Goal: Transaction & Acquisition: Purchase product/service

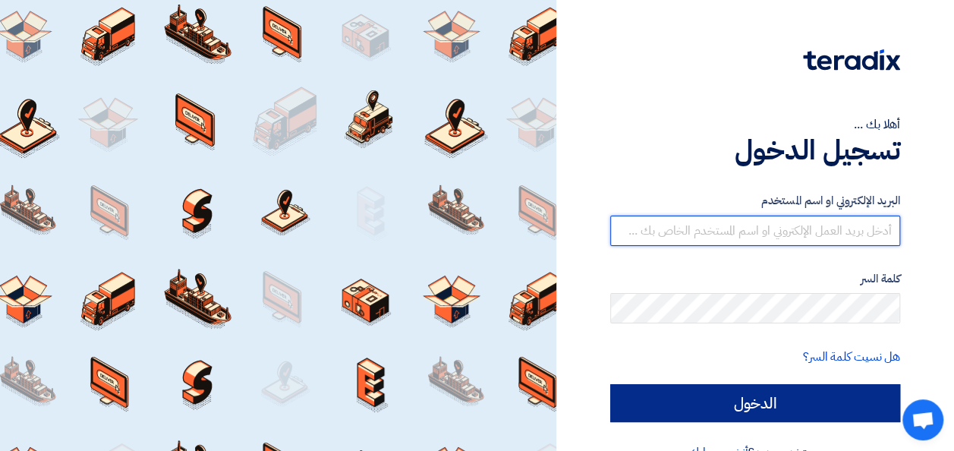
type input "[EMAIL_ADDRESS][DOMAIN_NAME]"
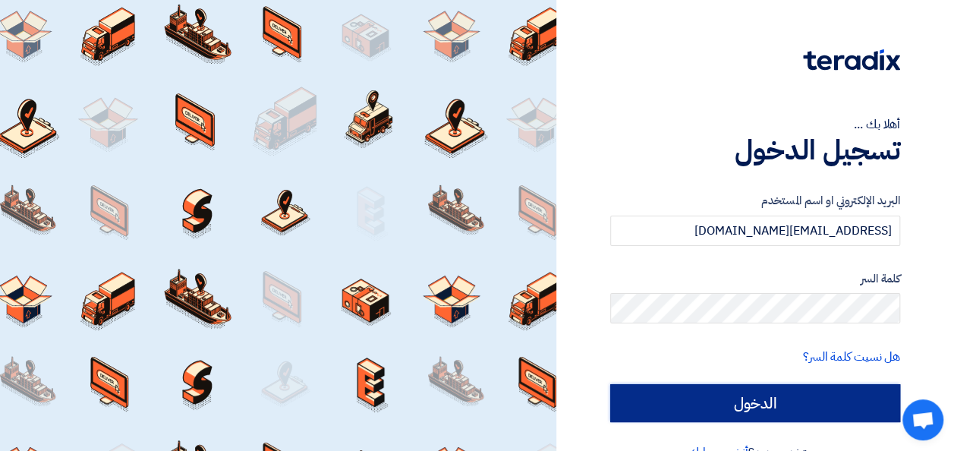
click at [801, 384] on input "الدخول" at bounding box center [755, 403] width 290 height 38
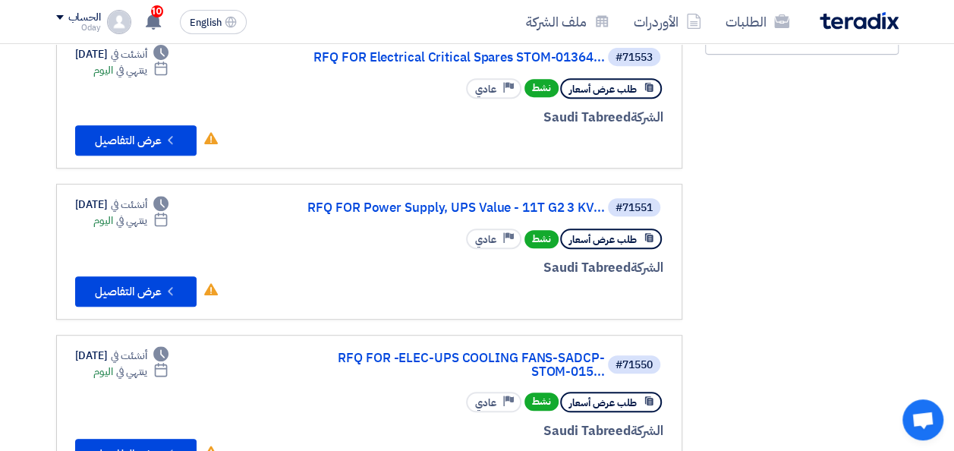
scroll to position [228, 0]
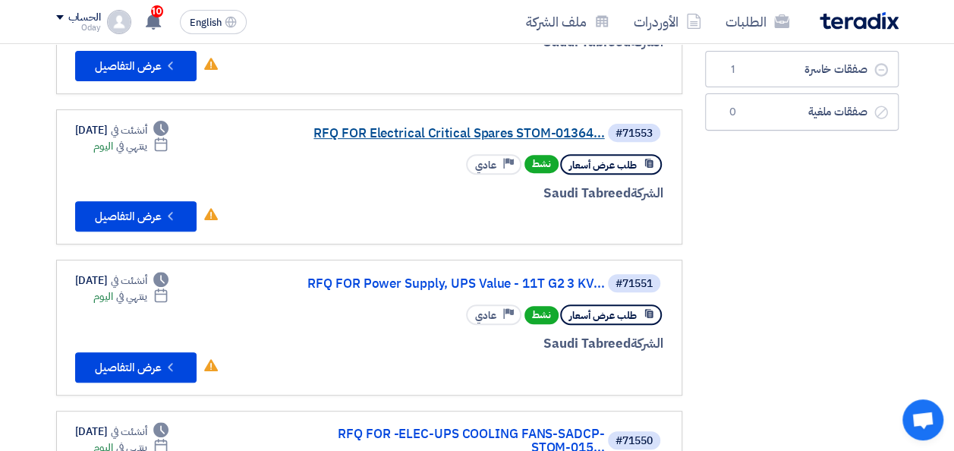
click at [457, 131] on link "RFQ FOR Electrical Critical Spares STOM-01364..." at bounding box center [453, 134] width 304 height 14
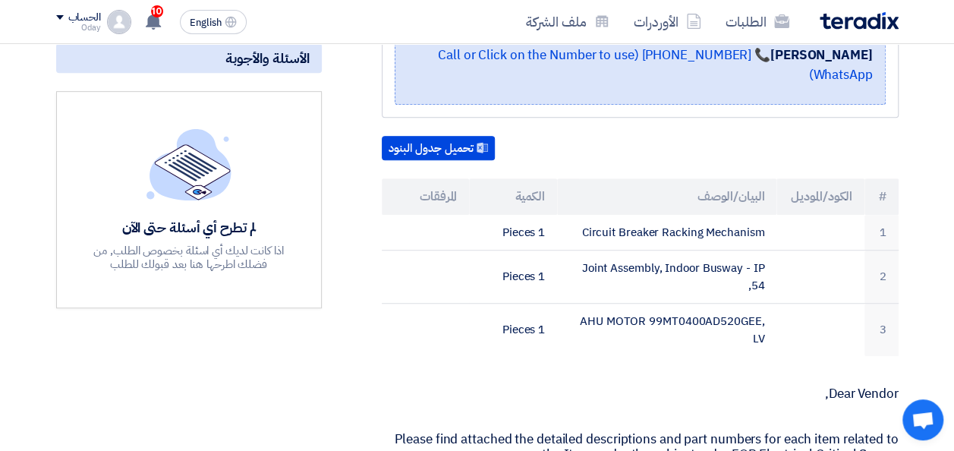
scroll to position [379, 0]
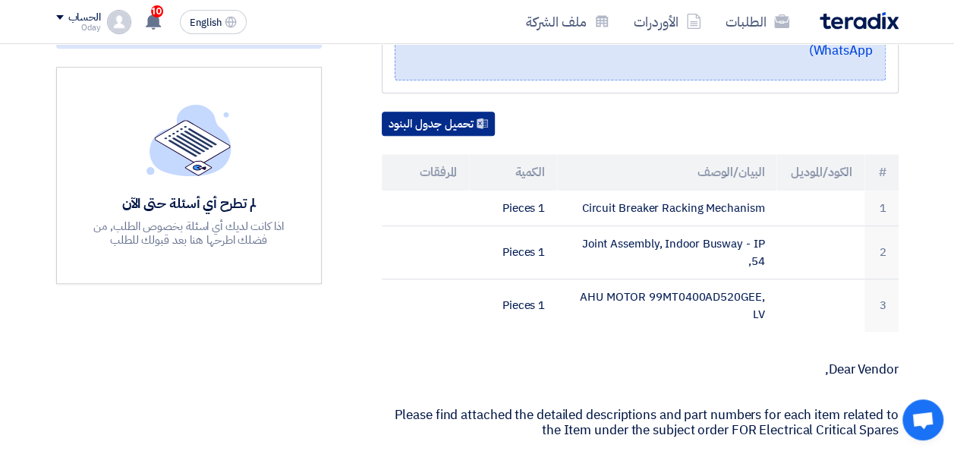
click at [455, 136] on button "تحميل جدول البنود" at bounding box center [438, 124] width 113 height 24
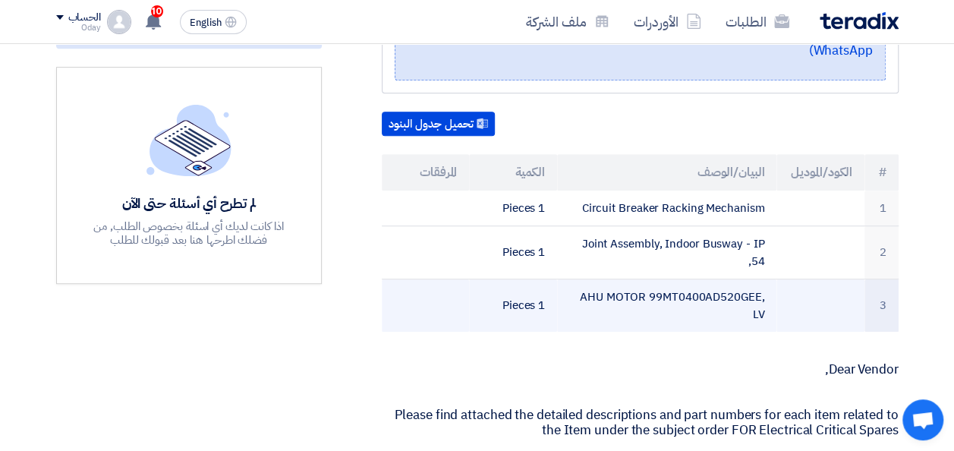
click at [587, 332] on td "AHU MOTOR 99MT0400AD520GEE, LV" at bounding box center [666, 305] width 219 height 53
drag, startPoint x: 652, startPoint y: 310, endPoint x: 757, endPoint y: 313, distance: 105.5
click at [757, 313] on td "AHU MOTOR 99MT0400AD520GEE, LV" at bounding box center [666, 305] width 219 height 53
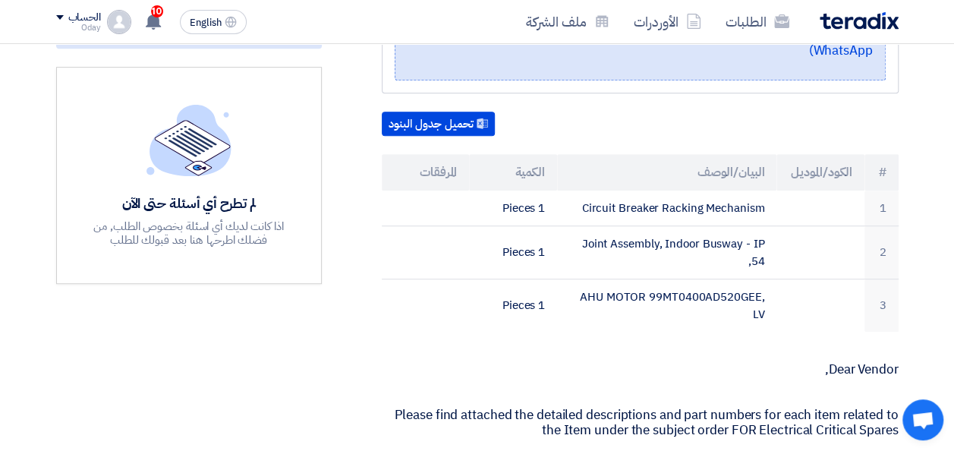
copy td "9MT0400AD520GEE"
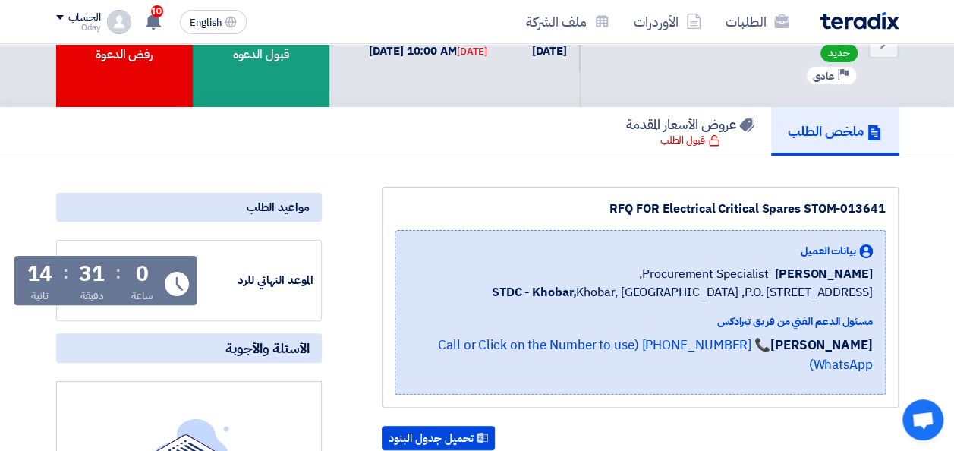
scroll to position [0, 0]
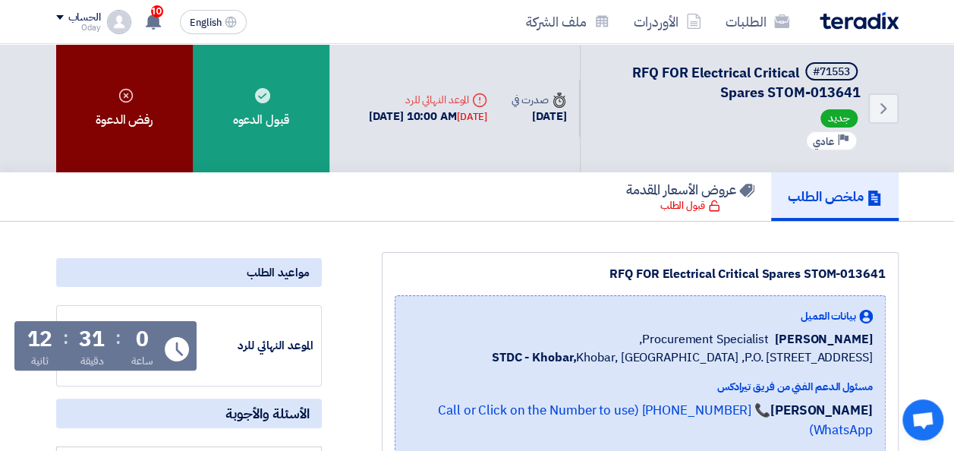
click at [120, 97] on icon at bounding box center [125, 95] width 15 height 15
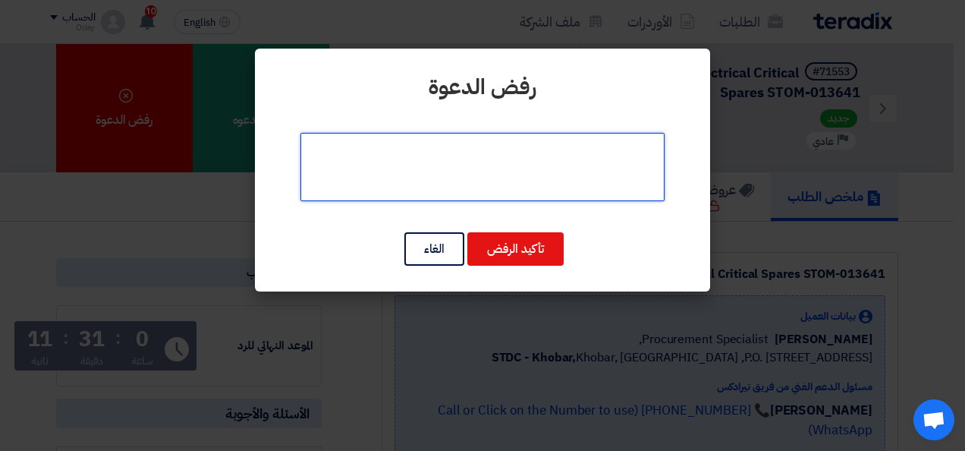
click at [523, 180] on textarea at bounding box center [483, 167] width 364 height 68
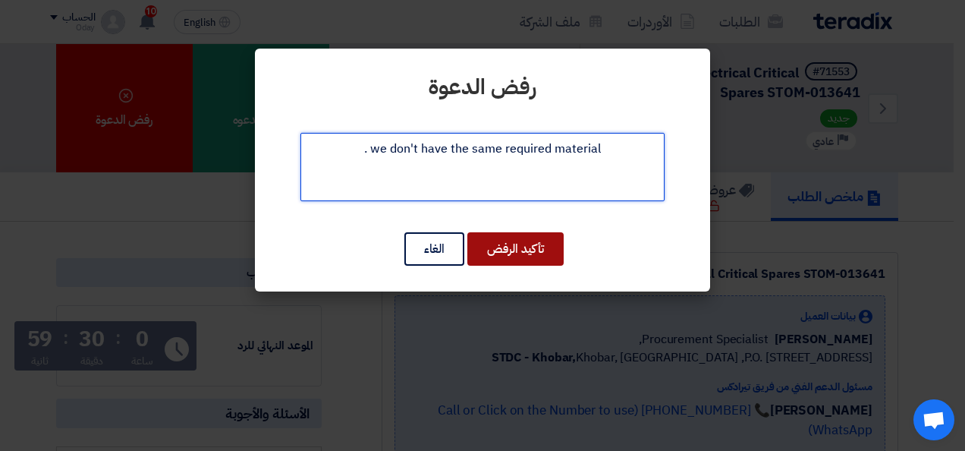
type textarea "we don't have the same required material ."
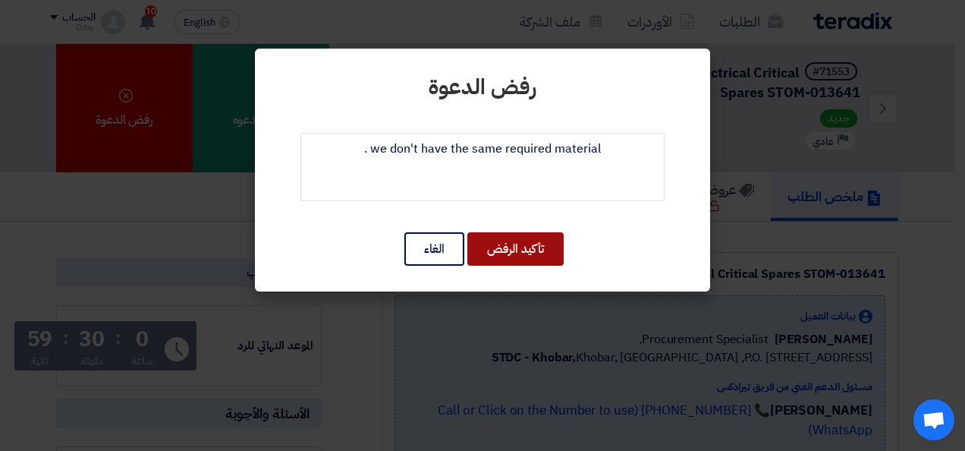
click at [510, 244] on button "تأكيد الرفض" at bounding box center [516, 248] width 96 height 33
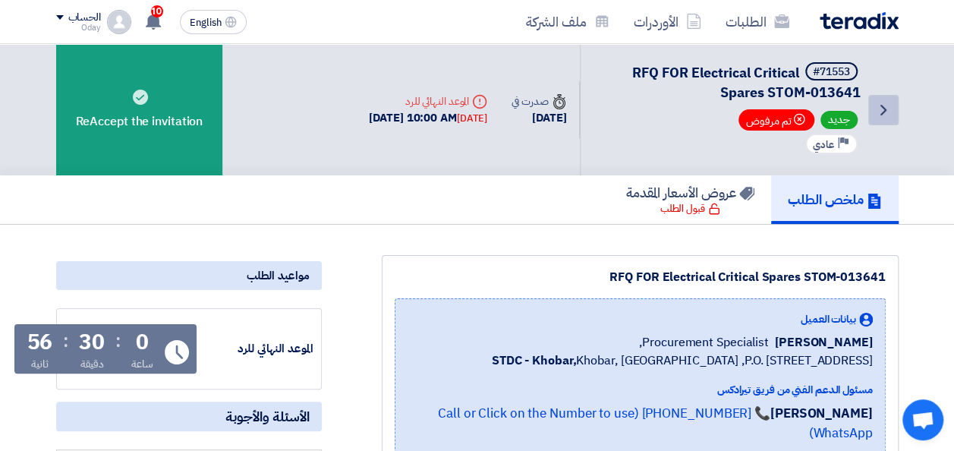
click at [885, 109] on use at bounding box center [883, 110] width 6 height 11
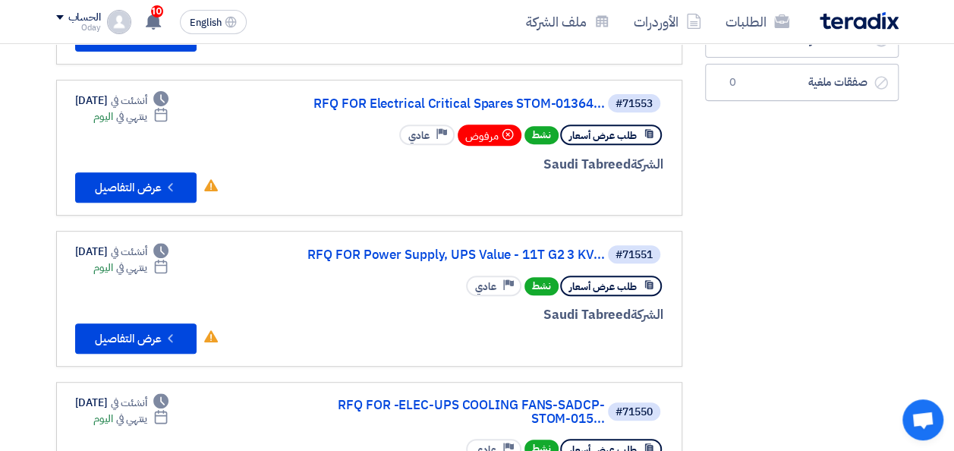
scroll to position [304, 0]
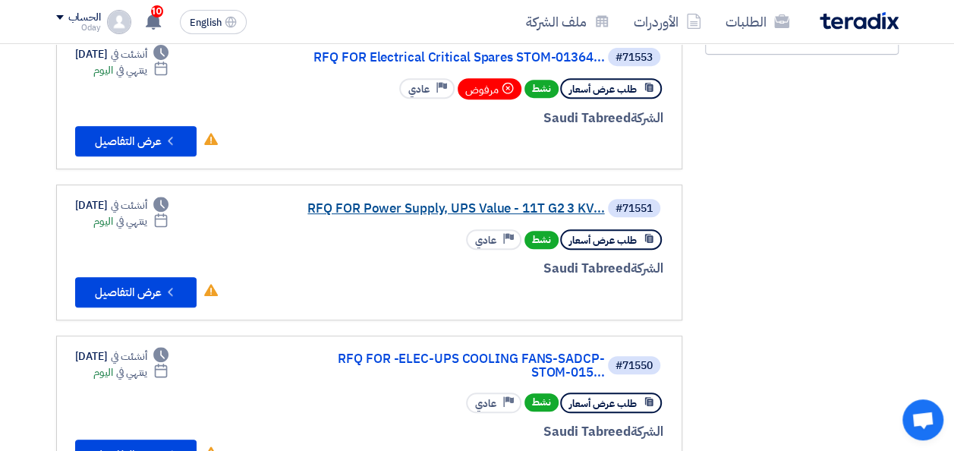
click at [426, 205] on link "RFQ FOR Power Supply, UPS Value - 11T G2 3 KV..." at bounding box center [453, 209] width 304 height 14
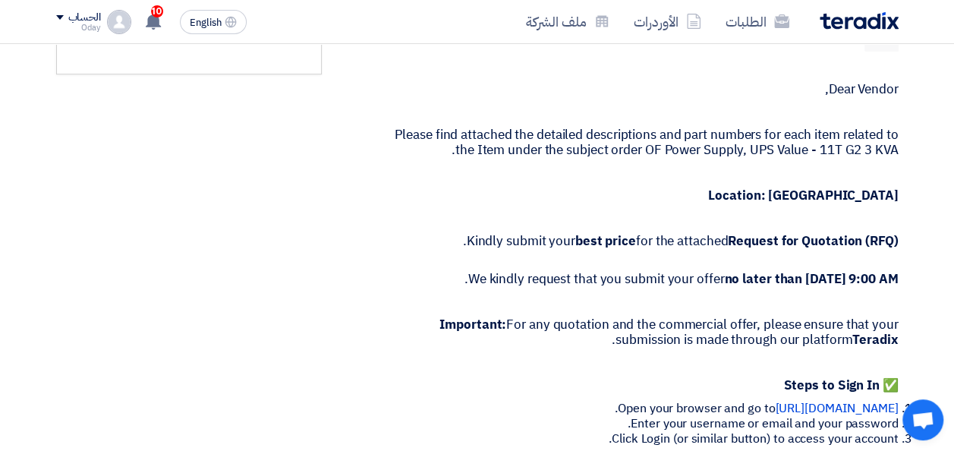
scroll to position [455, 0]
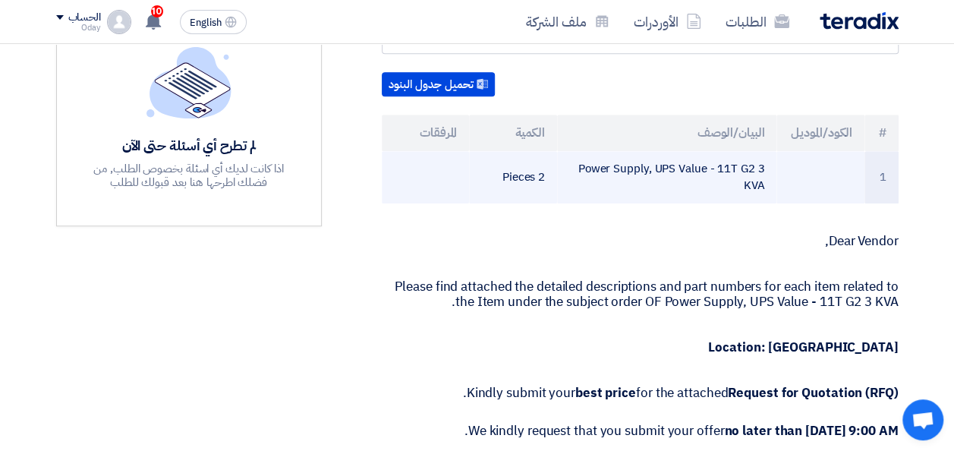
click at [764, 167] on td "Power Supply, UPS Value - 11T G2 3 KVA" at bounding box center [666, 177] width 219 height 52
drag, startPoint x: 767, startPoint y: 184, endPoint x: 657, endPoint y: 168, distance: 110.4
click at [657, 168] on td "Power Supply, UPS Value - 11T G2 3 KVA" at bounding box center [666, 177] width 219 height 52
copy td "UPS Value - 11T G2 3"
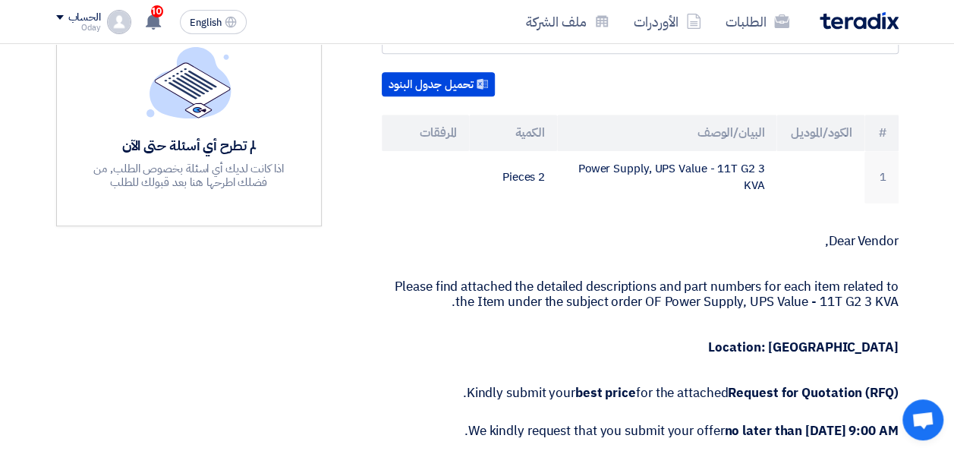
click at [594, 292] on p "Please find attached the detailed descriptions and part numbers for each item r…" at bounding box center [640, 294] width 517 height 30
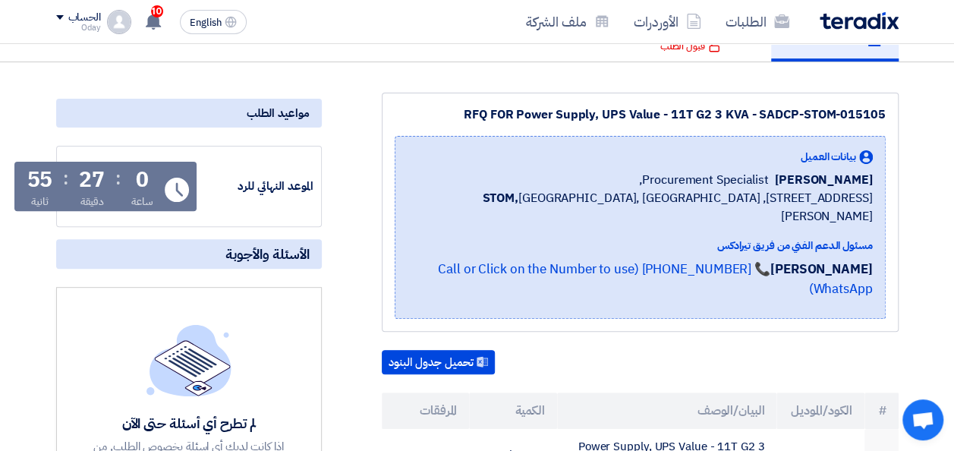
scroll to position [0, 0]
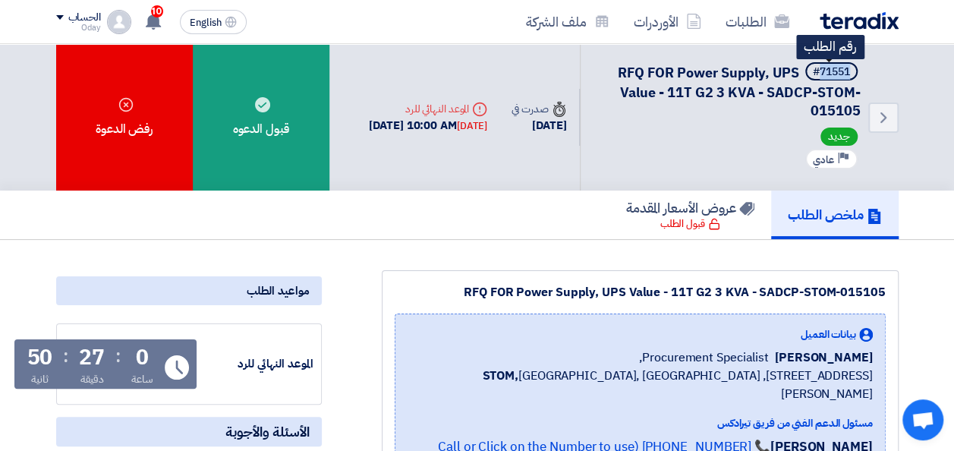
drag, startPoint x: 852, startPoint y: 71, endPoint x: 820, endPoint y: 77, distance: 31.6
click at [820, 77] on span "#71551" at bounding box center [831, 71] width 52 height 18
copy div "71551"
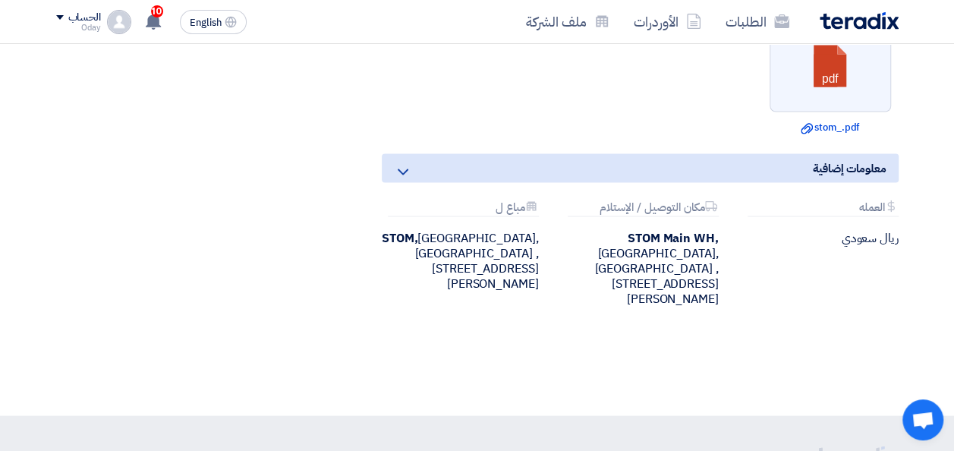
scroll to position [1366, 0]
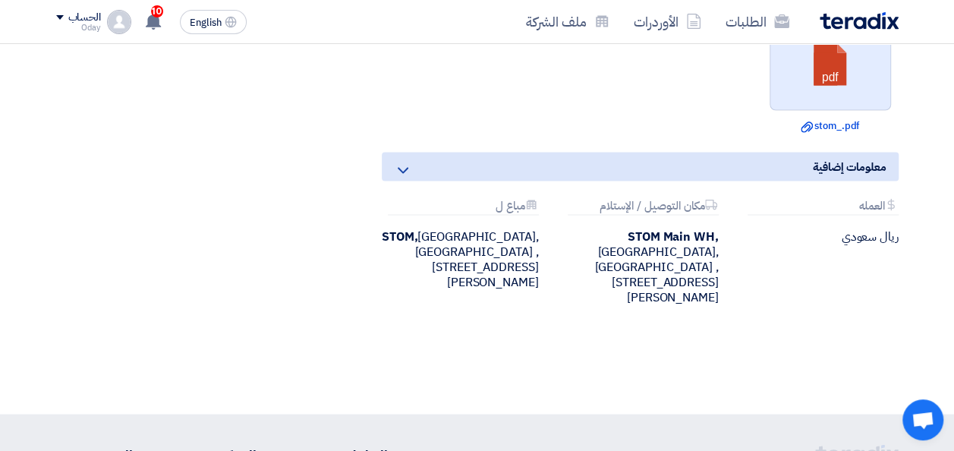
click at [823, 111] on link at bounding box center [830, 65] width 121 height 91
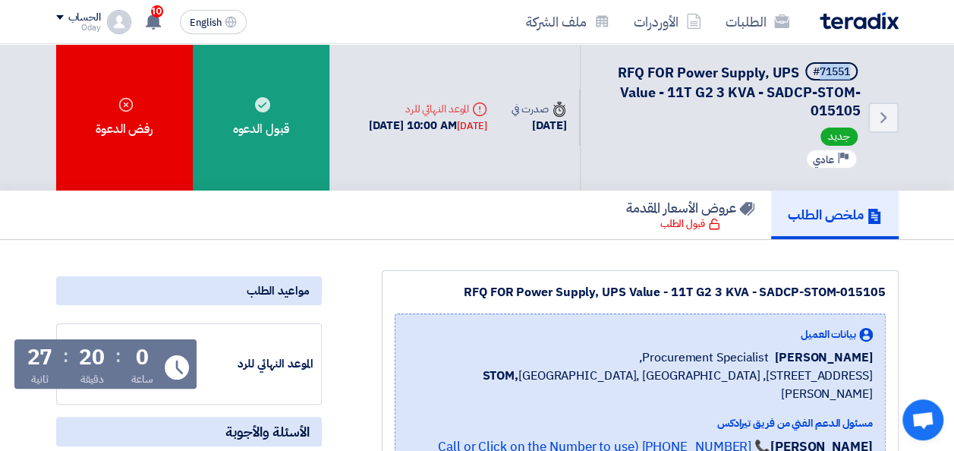
scroll to position [76, 0]
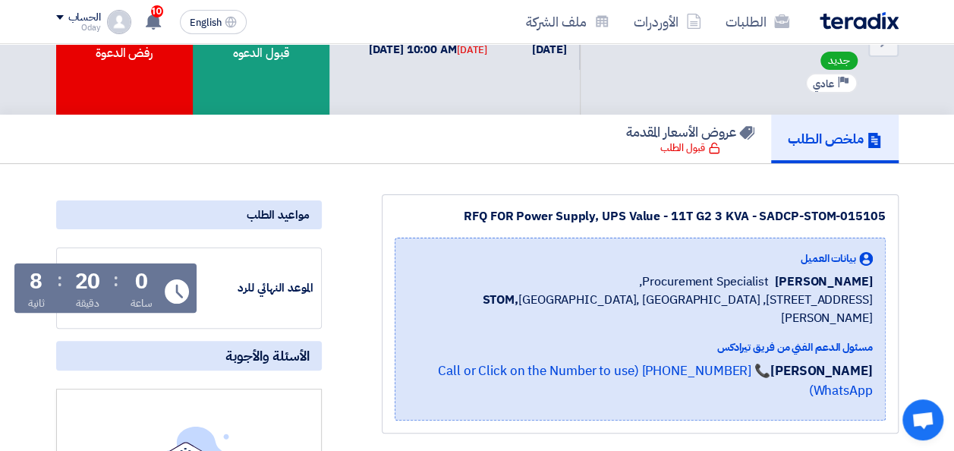
click at [528, 293] on span "STOM, [GEOGRAPHIC_DATA], [STREET_ADDRESS][PERSON_NAME]" at bounding box center [640, 309] width 465 height 36
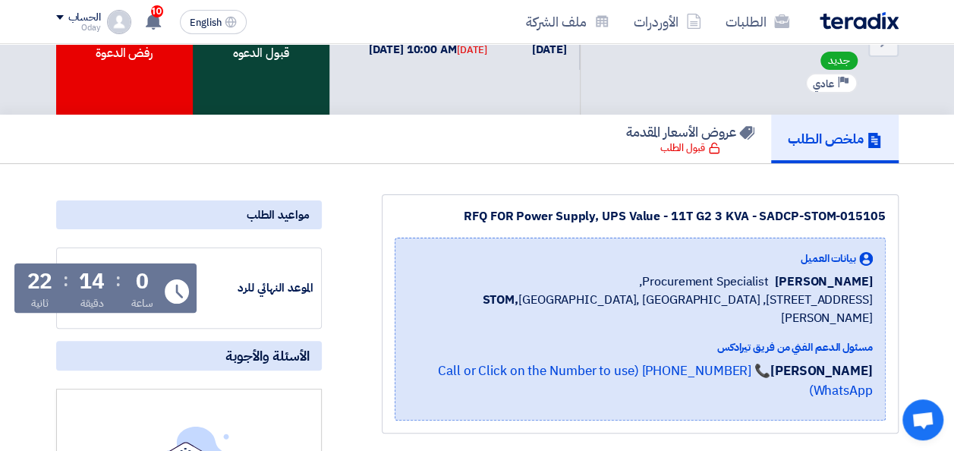
click at [283, 79] on div "قبول الدعوه" at bounding box center [261, 41] width 137 height 146
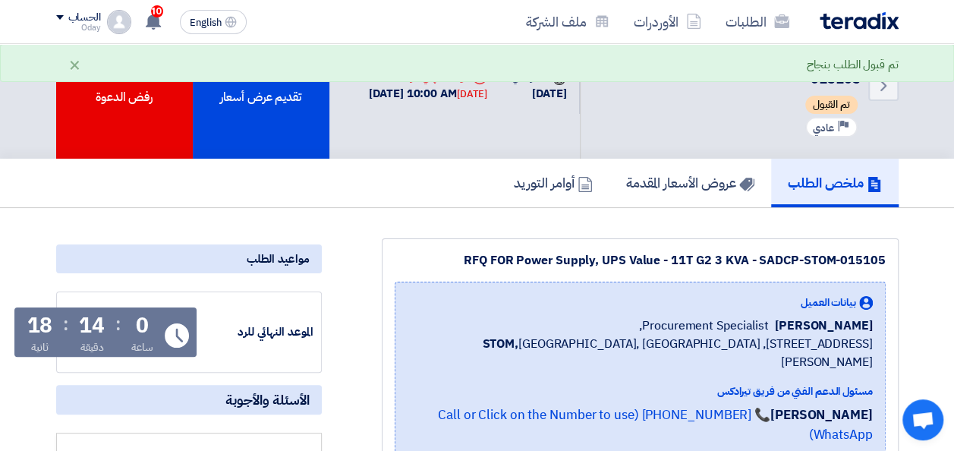
scroll to position [0, 0]
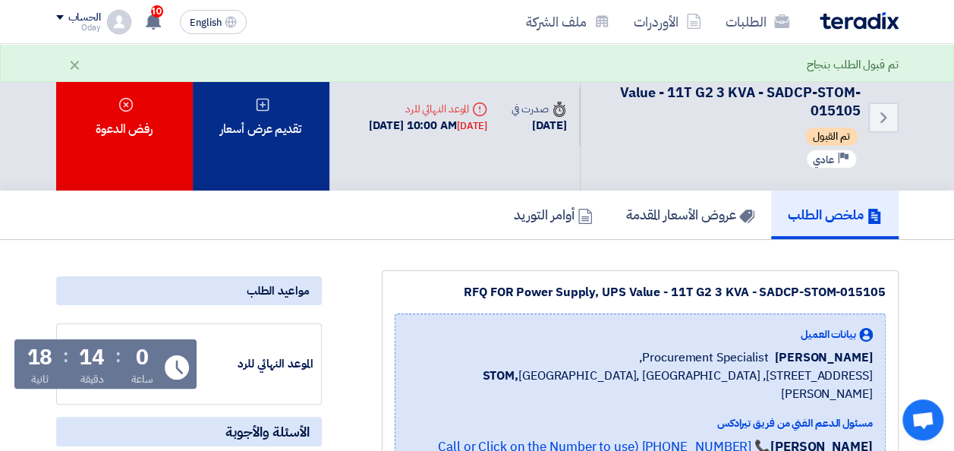
click at [284, 142] on div "تقديم عرض أسعار" at bounding box center [261, 117] width 137 height 146
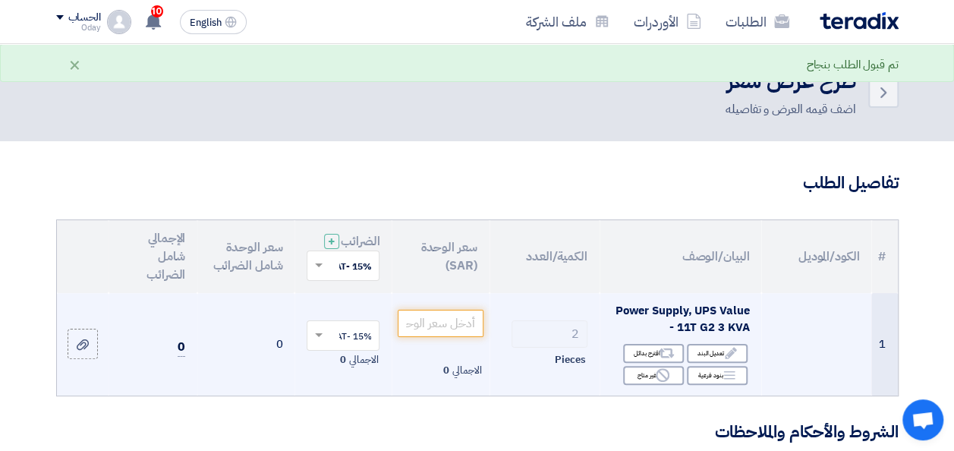
scroll to position [76, 0]
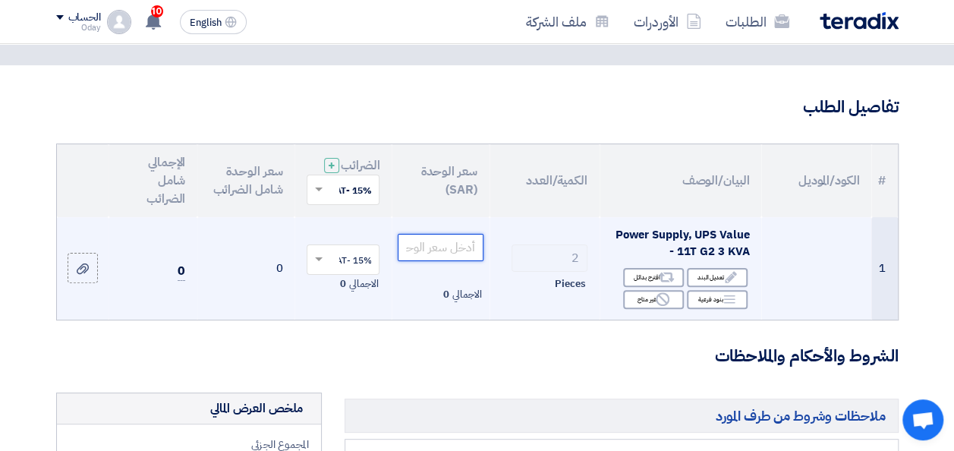
click at [463, 261] on input "number" at bounding box center [440, 247] width 85 height 27
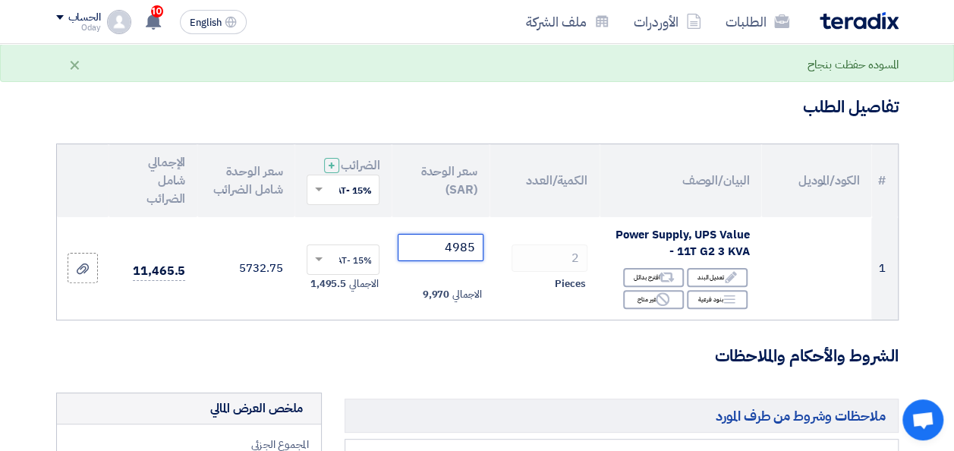
type input "4985"
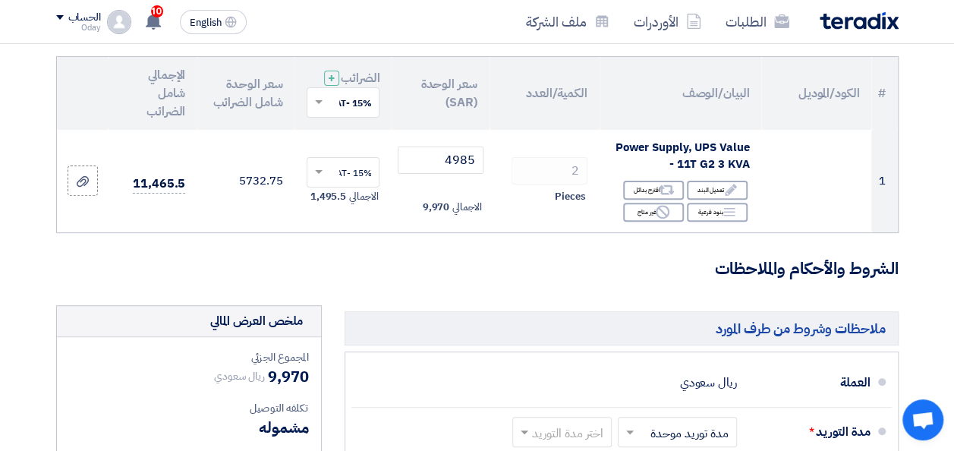
scroll to position [78, 0]
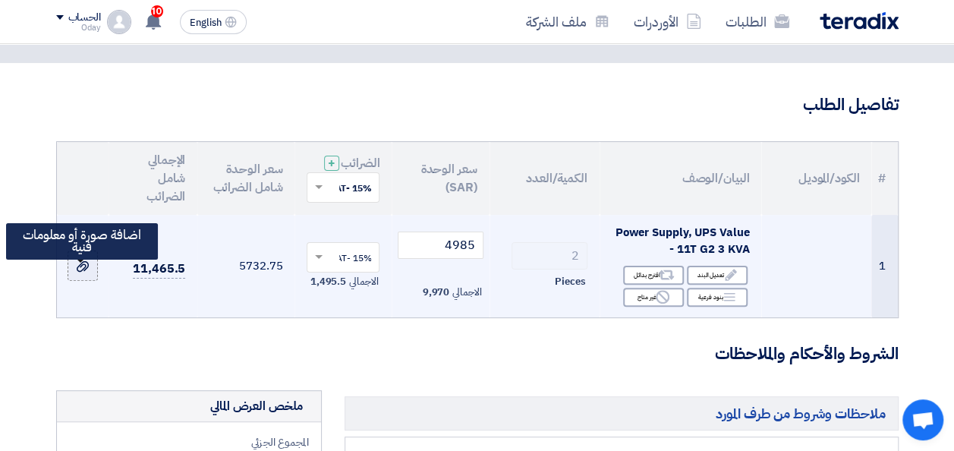
click at [91, 278] on label at bounding box center [83, 265] width 30 height 30
click at [0, 0] on input "file" at bounding box center [0, 0] width 0 height 0
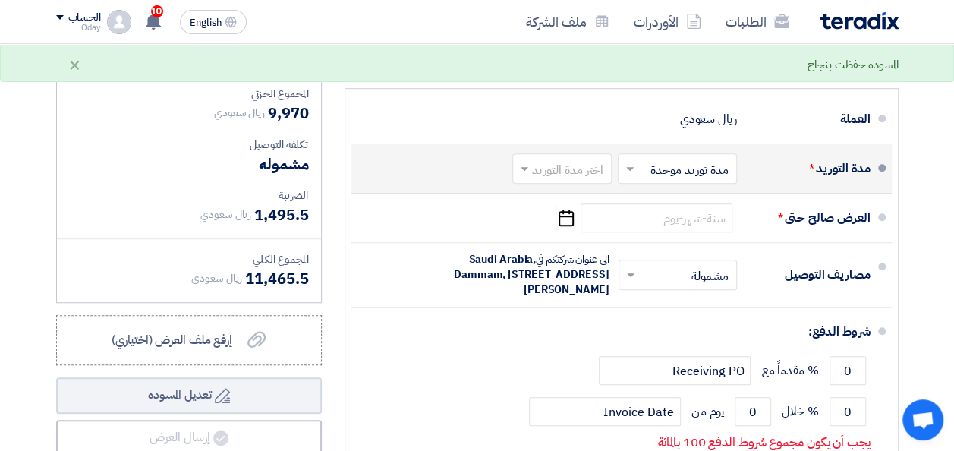
scroll to position [382, 0]
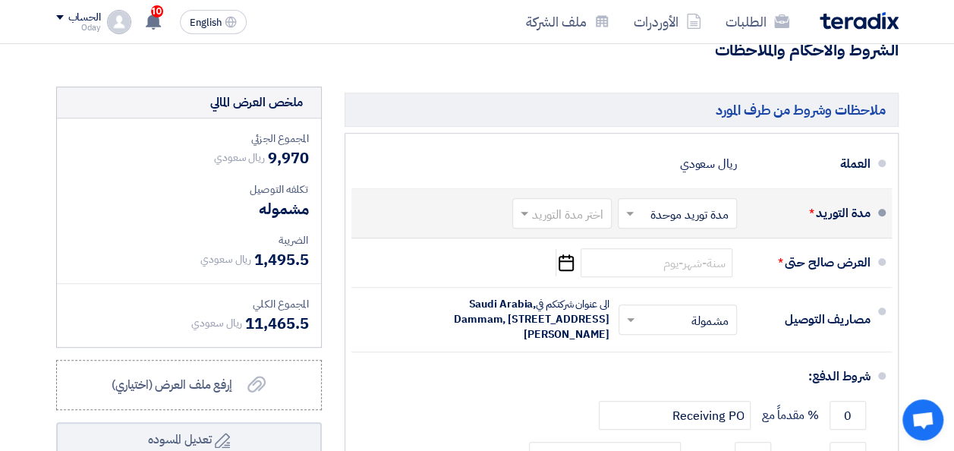
click at [584, 226] on input "text" at bounding box center [559, 215] width 92 height 22
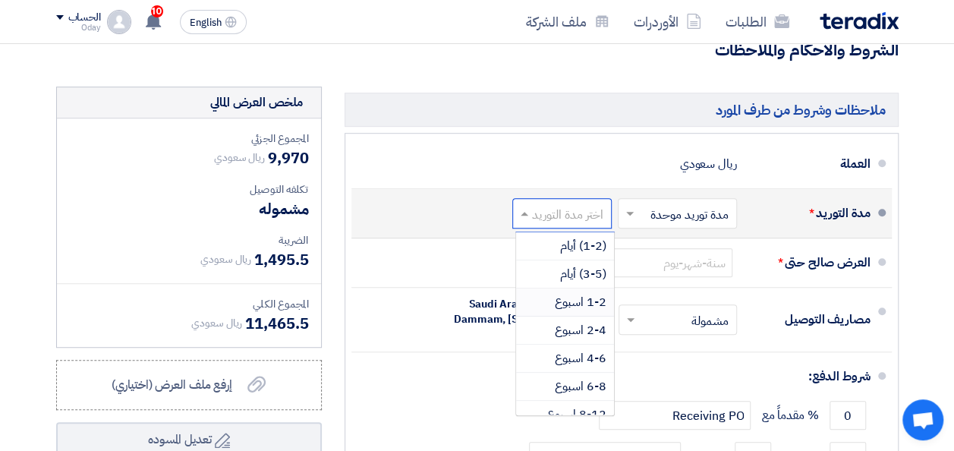
scroll to position [76, 0]
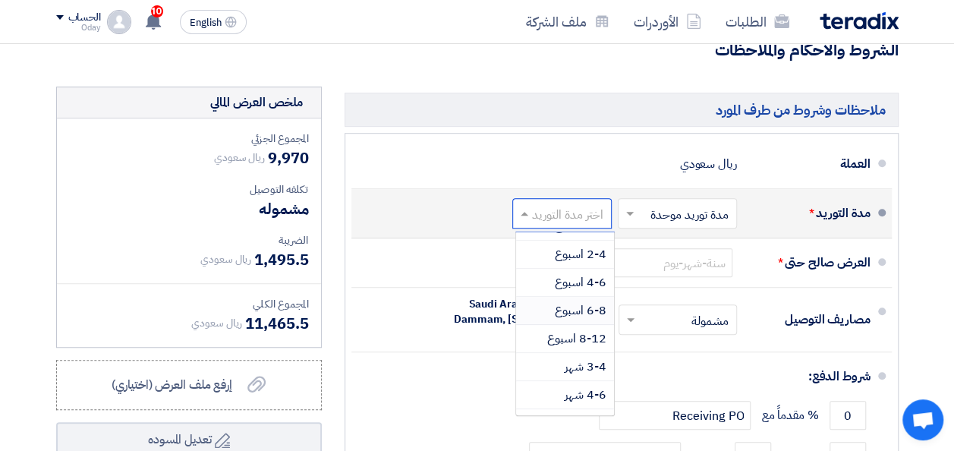
click at [587, 319] on span "6-8 اسبوع" at bounding box center [581, 310] width 52 height 18
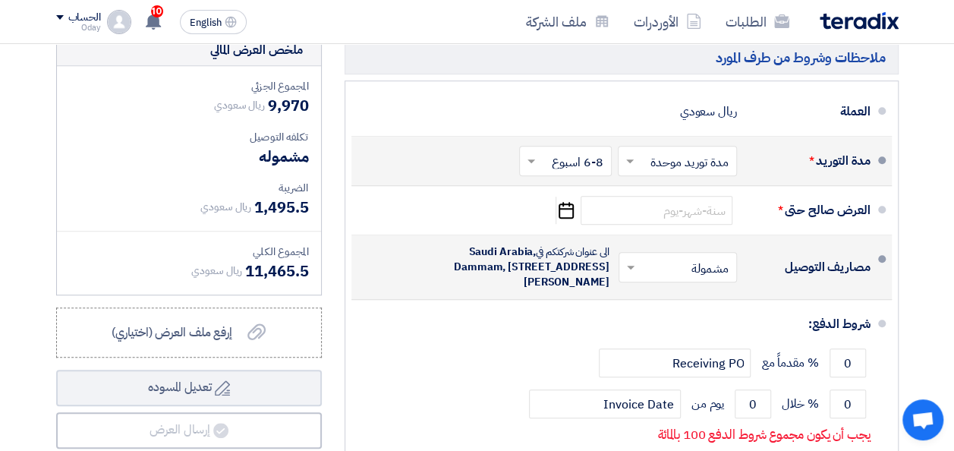
scroll to position [458, 0]
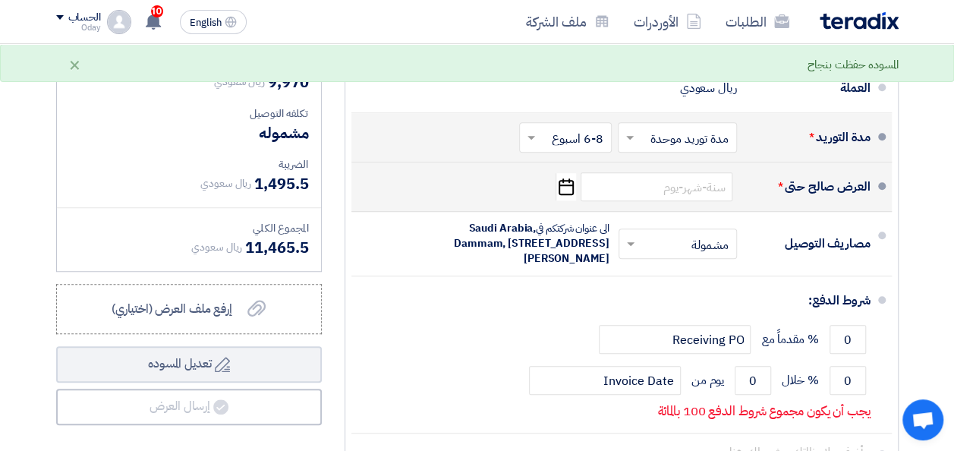
click at [571, 200] on icon "Pick a date" at bounding box center [566, 186] width 20 height 27
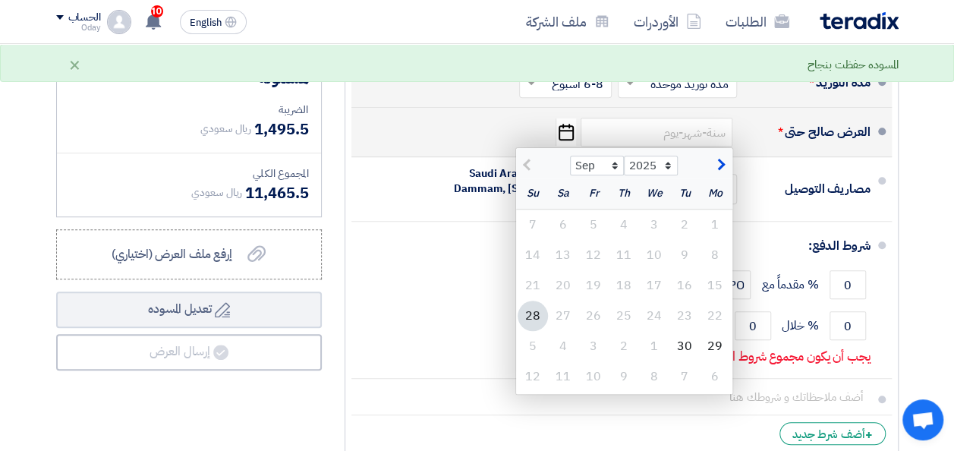
scroll to position [534, 0]
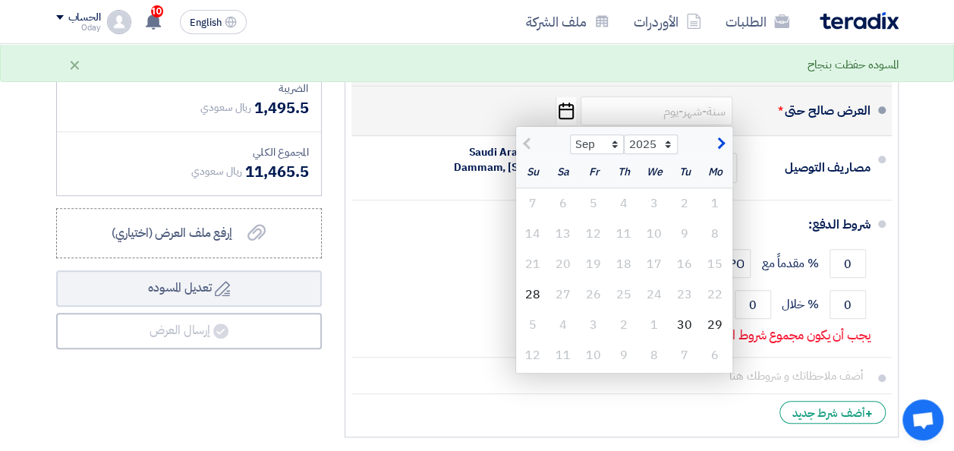
click at [723, 152] on span "button" at bounding box center [719, 143] width 8 height 17
select select "10"
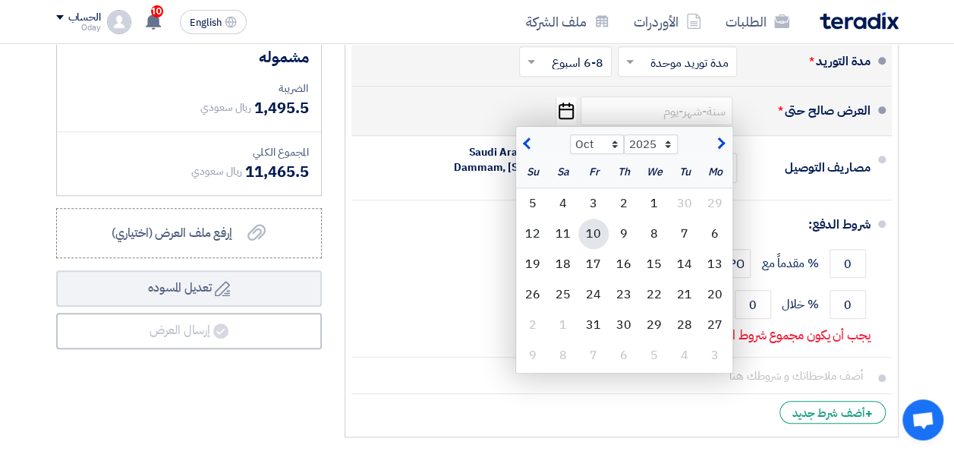
click at [600, 245] on div "10" at bounding box center [593, 234] width 30 height 30
type input "[DATE]"
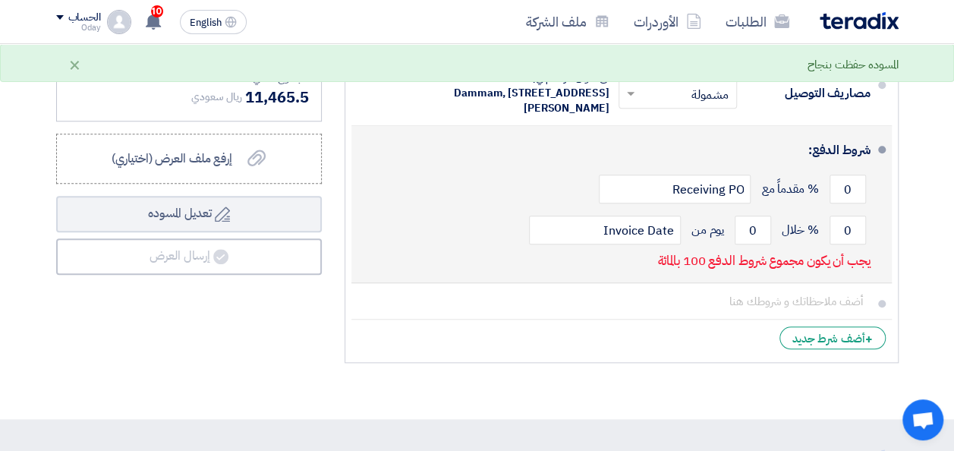
scroll to position [609, 0]
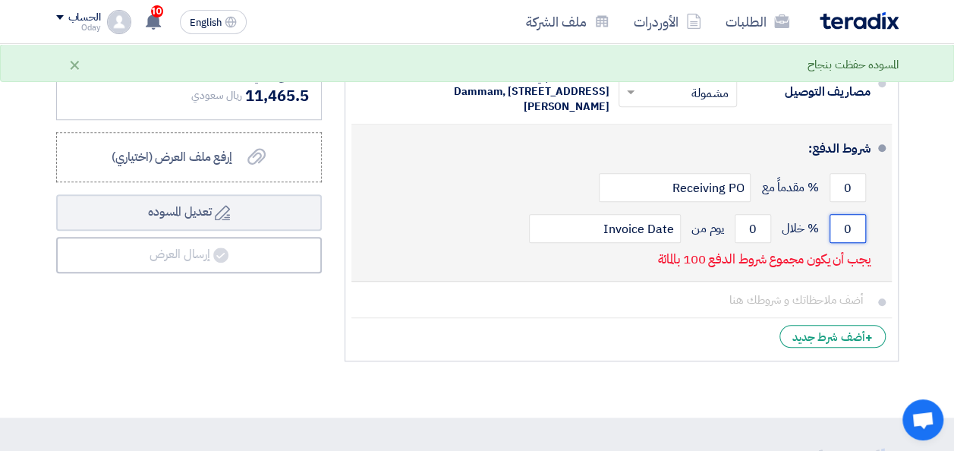
drag, startPoint x: 839, startPoint y: 258, endPoint x: 862, endPoint y: 260, distance: 22.8
click at [862, 243] on input "0" at bounding box center [848, 228] width 36 height 29
type input "100"
drag, startPoint x: 748, startPoint y: 253, endPoint x: 764, endPoint y: 265, distance: 20.0
click at [764, 243] on input "0" at bounding box center [753, 228] width 36 height 29
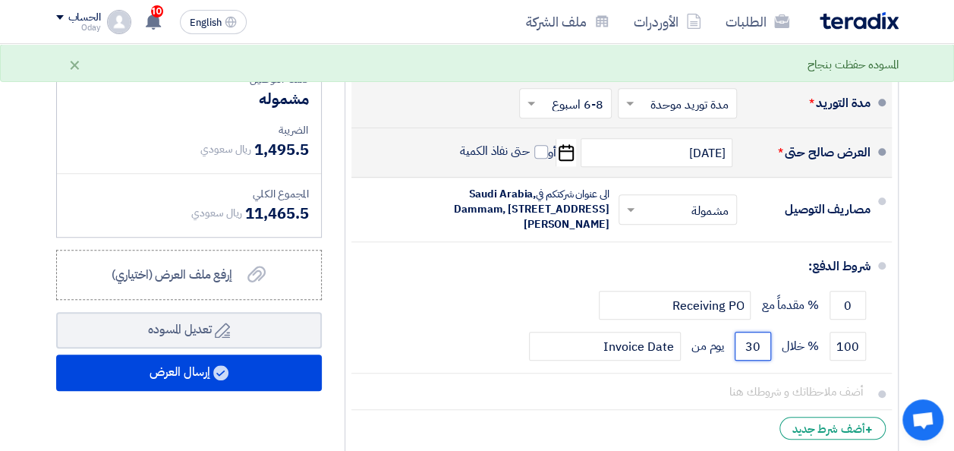
scroll to position [458, 0]
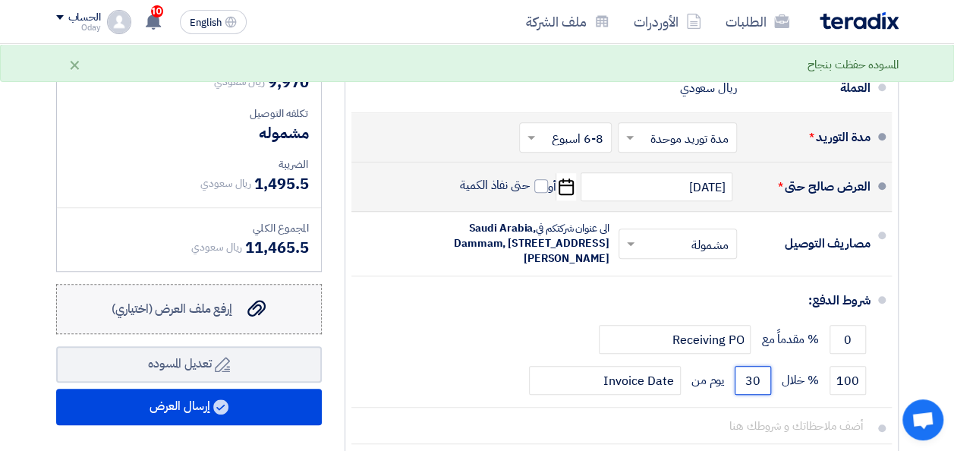
type input "30"
click at [225, 318] on span "إرفع ملف العرض (اختياري)" at bounding box center [172, 309] width 121 height 18
click at [0, 0] on input "إرفع ملف العرض (اختياري) إرفع ملف العرض (اختياري)" at bounding box center [0, 0] width 0 height 0
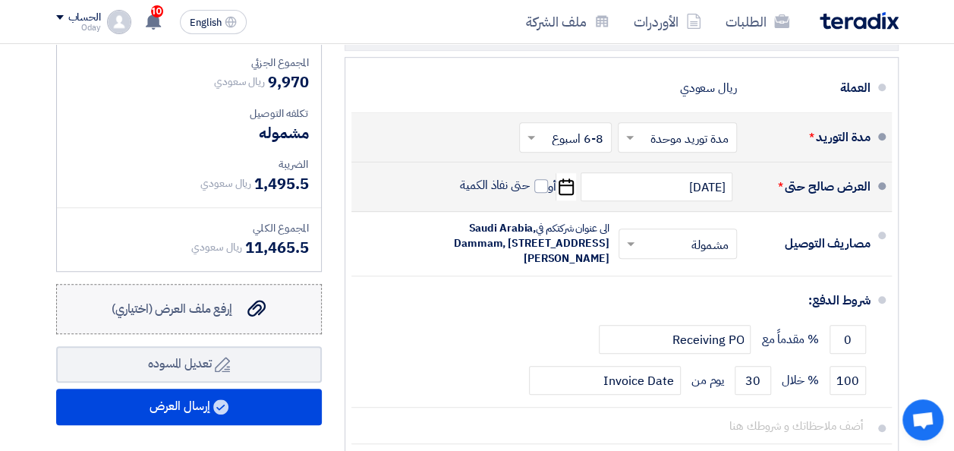
click at [194, 318] on span "إرفع ملف العرض (اختياري)" at bounding box center [172, 309] width 121 height 18
click at [0, 0] on input "إرفع ملف العرض (اختياري) إرفع ملف العرض (اختياري)" at bounding box center [0, 0] width 0 height 0
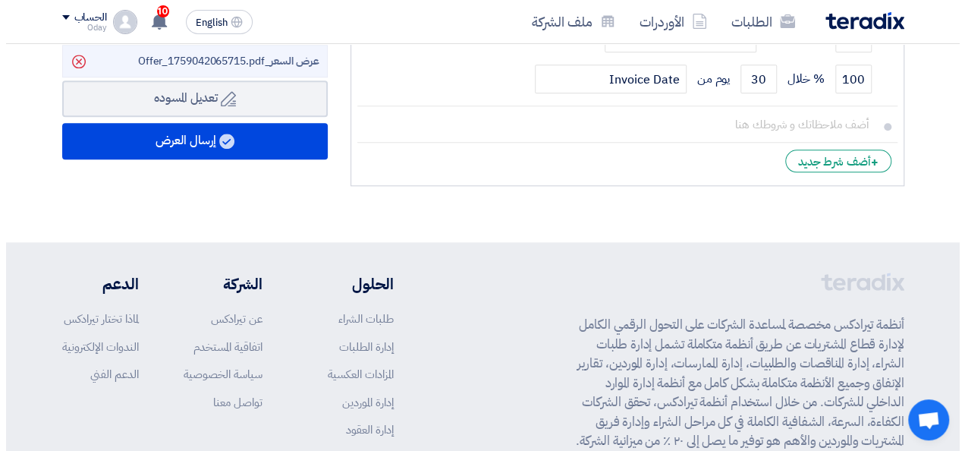
scroll to position [761, 0]
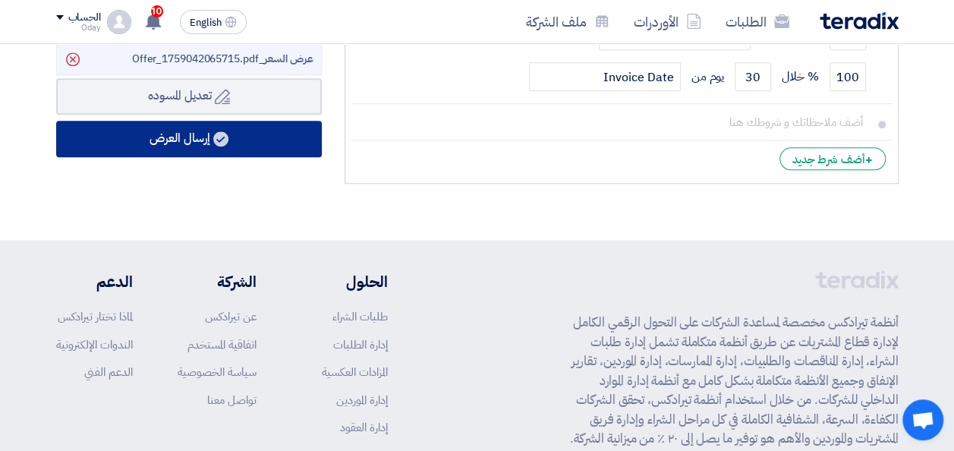
click at [165, 150] on button "إرسال العرض" at bounding box center [189, 139] width 266 height 36
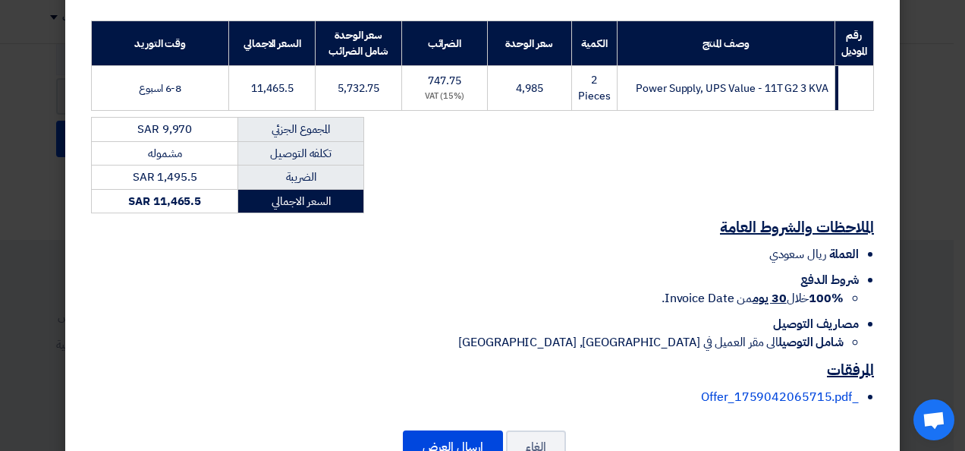
scroll to position [272, 0]
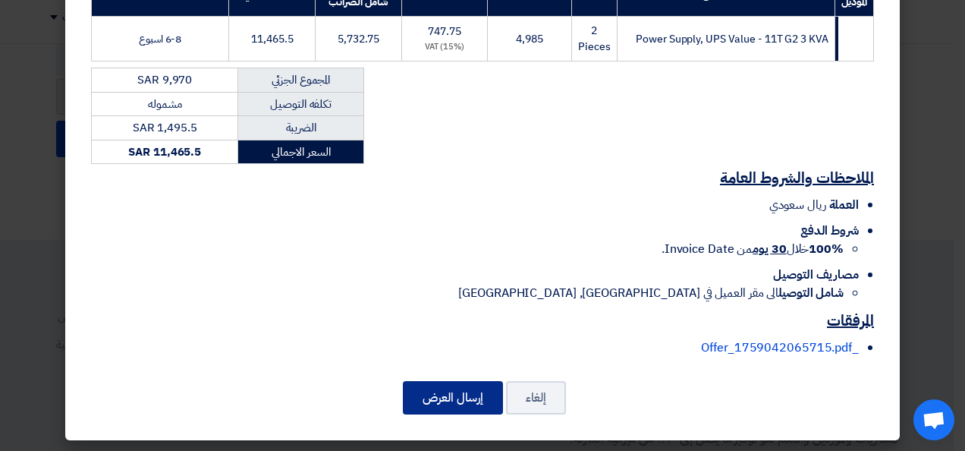
click at [463, 395] on button "إرسال العرض" at bounding box center [453, 397] width 100 height 33
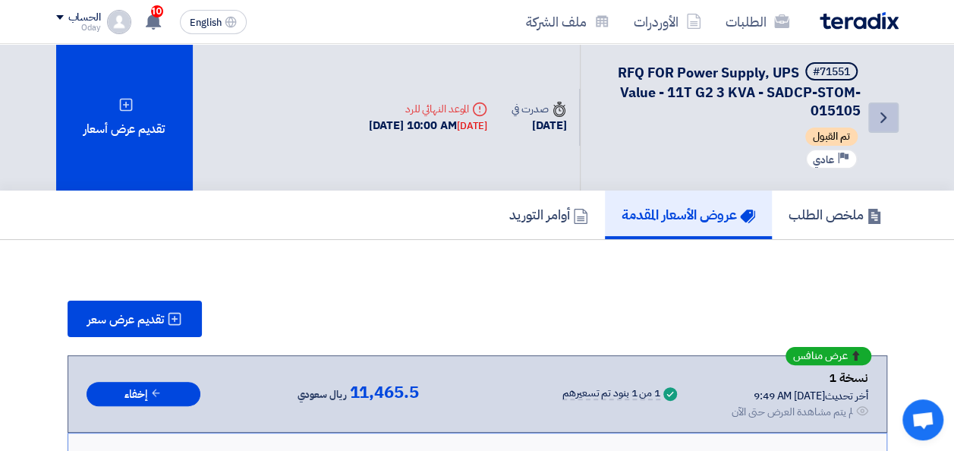
click at [892, 119] on link "Back" at bounding box center [883, 117] width 30 height 30
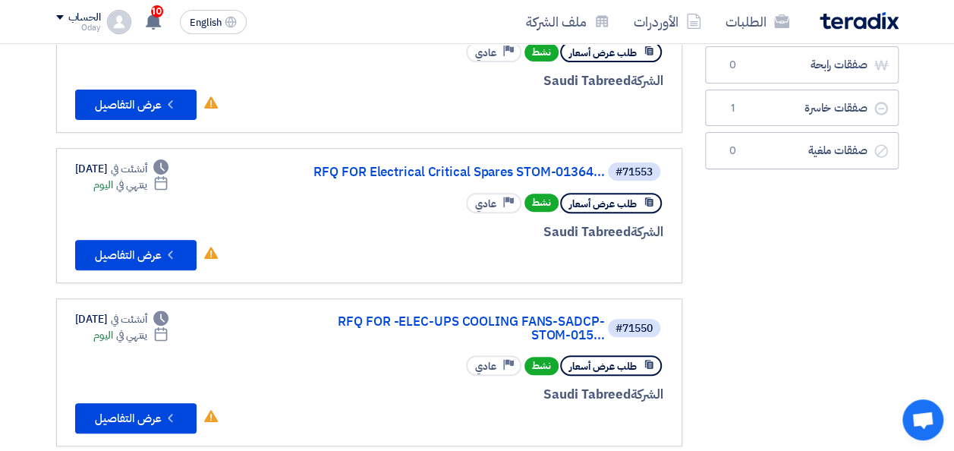
scroll to position [152, 0]
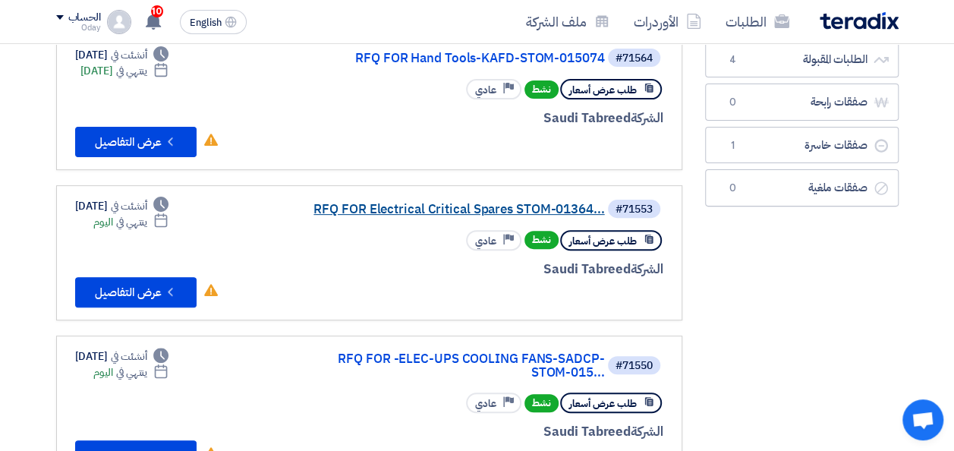
click at [358, 208] on link "RFQ FOR Electrical Critical Spares STOM-01364..." at bounding box center [453, 210] width 304 height 14
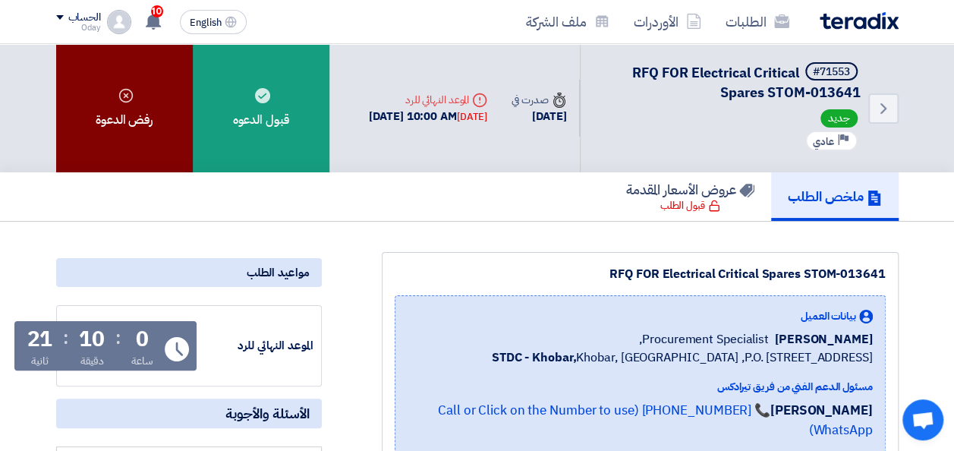
click at [133, 118] on div "رفض الدعوة" at bounding box center [124, 108] width 137 height 128
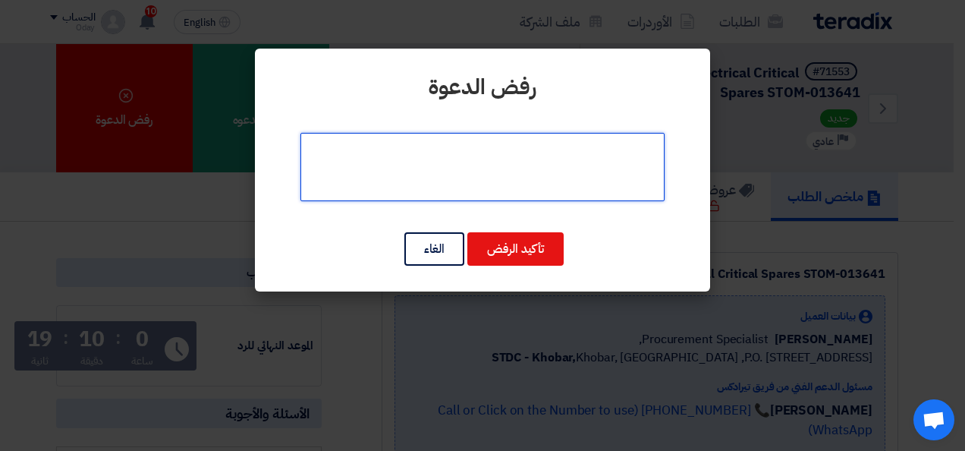
click at [504, 174] on textarea at bounding box center [483, 167] width 364 height 68
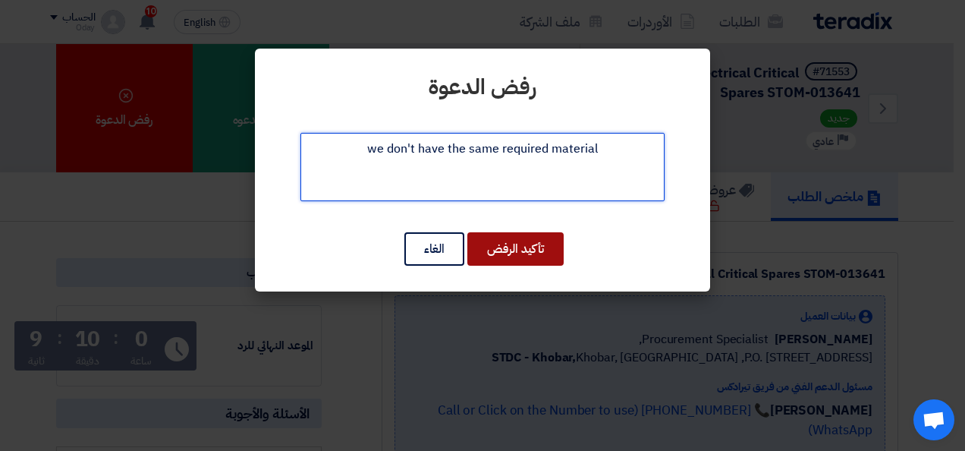
type textarea "we don't have the same required material"
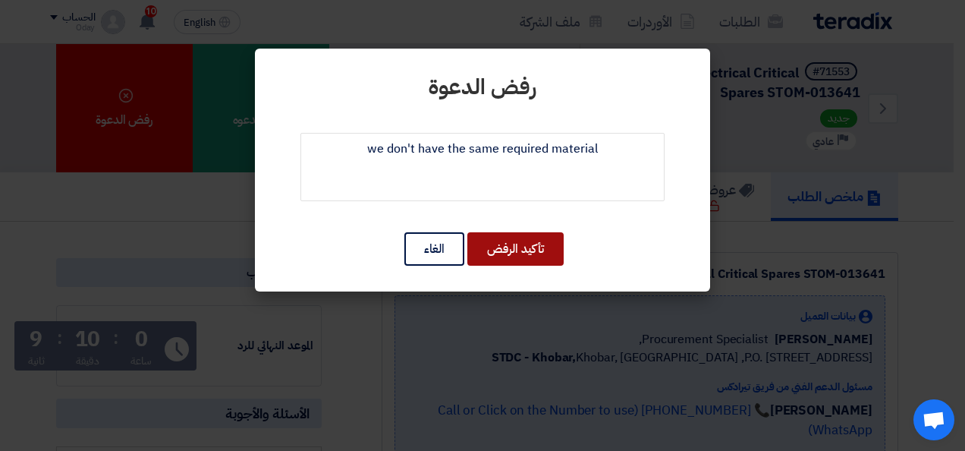
click at [535, 252] on button "تأكيد الرفض" at bounding box center [516, 248] width 96 height 33
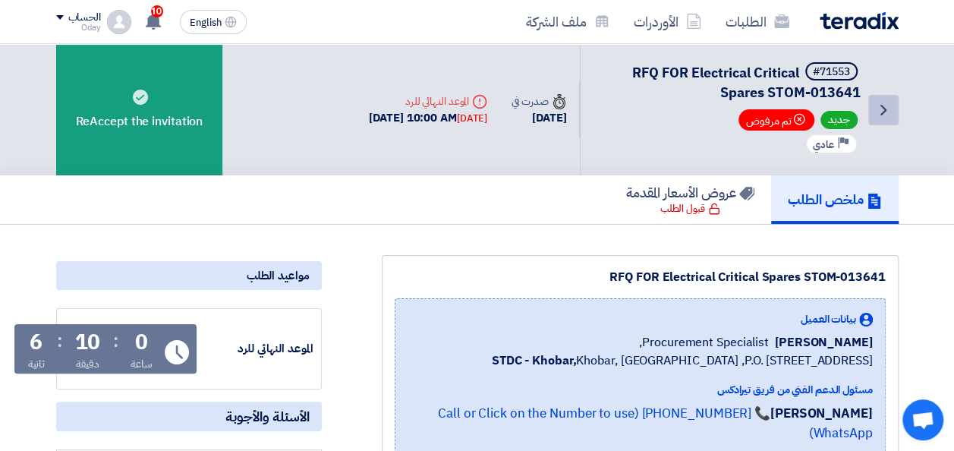
click at [884, 115] on icon "Back" at bounding box center [883, 110] width 18 height 18
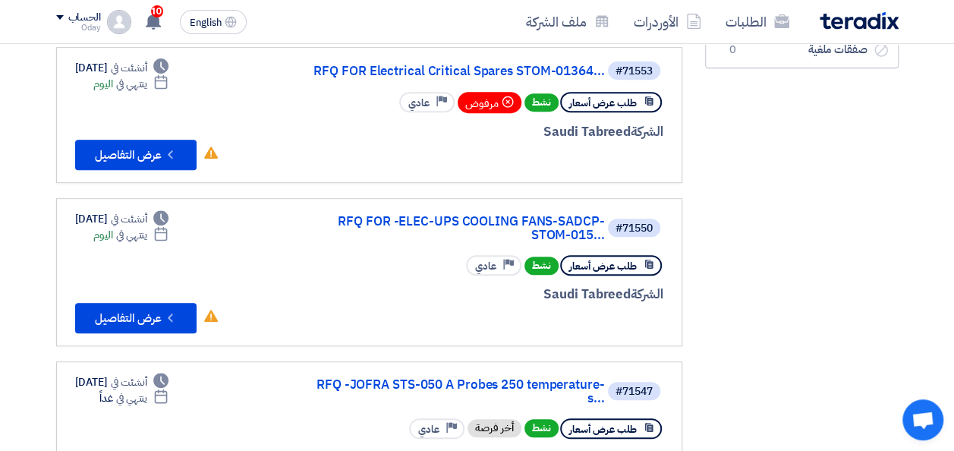
scroll to position [304, 0]
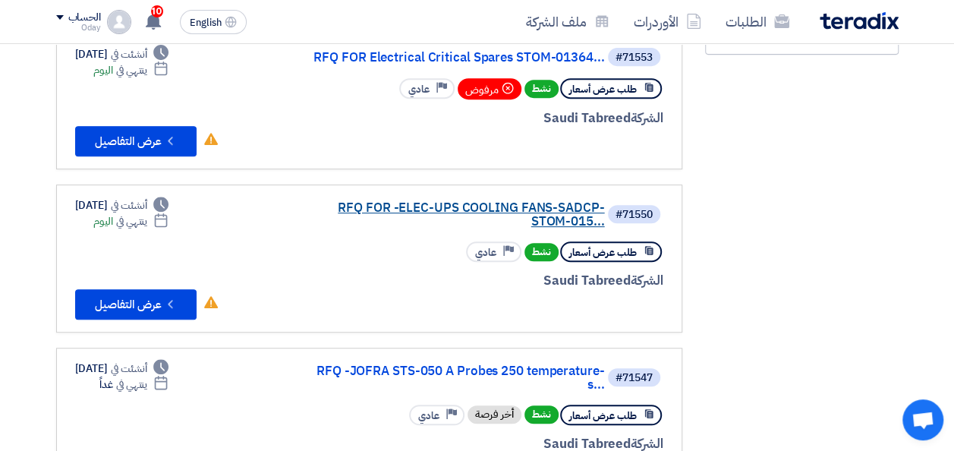
click at [437, 213] on link "RFQ FOR -ELEC-UPS COOLING FANS-SADCP-STOM-015..." at bounding box center [453, 214] width 304 height 27
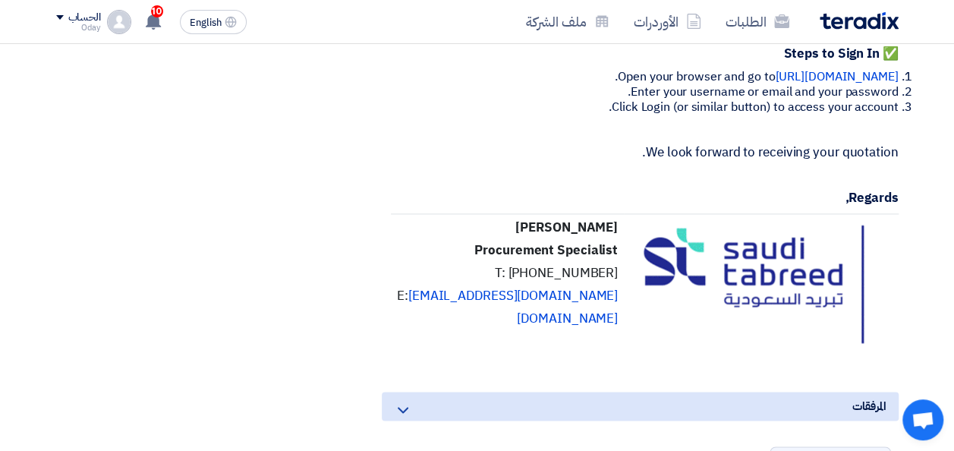
scroll to position [1366, 0]
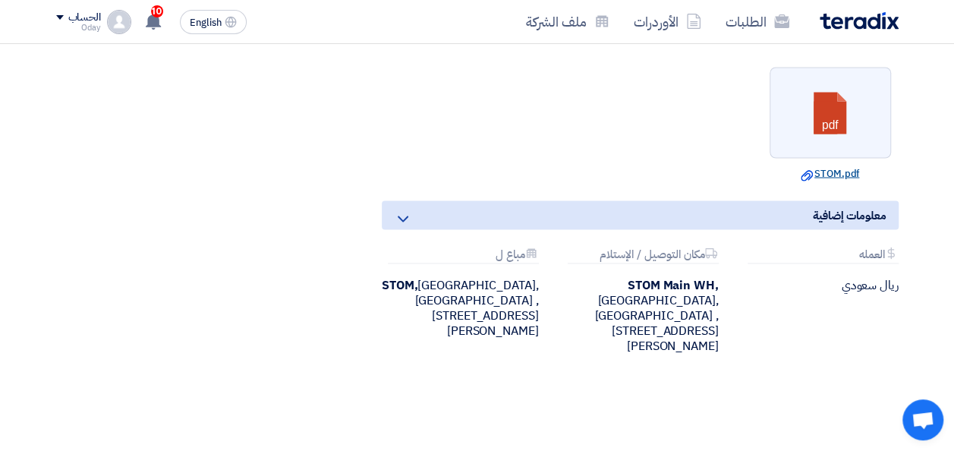
click at [833, 181] on link "Download file STOM.pdf" at bounding box center [830, 172] width 112 height 15
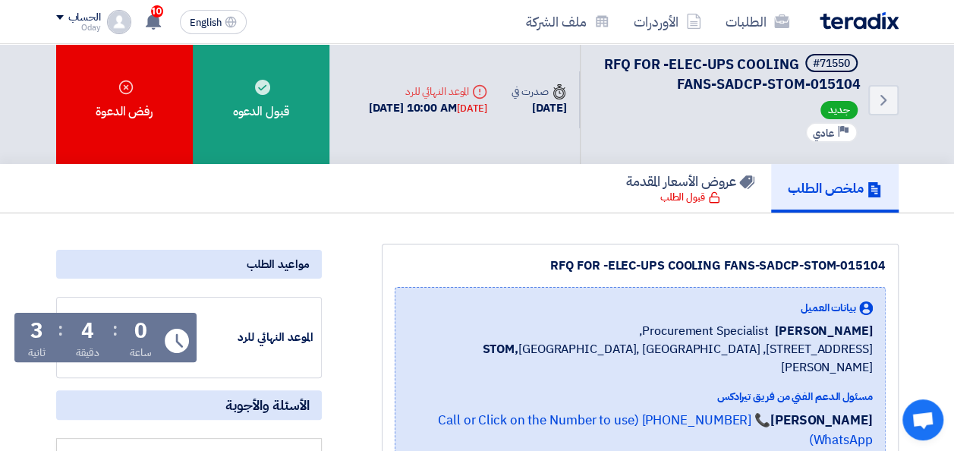
scroll to position [0, 0]
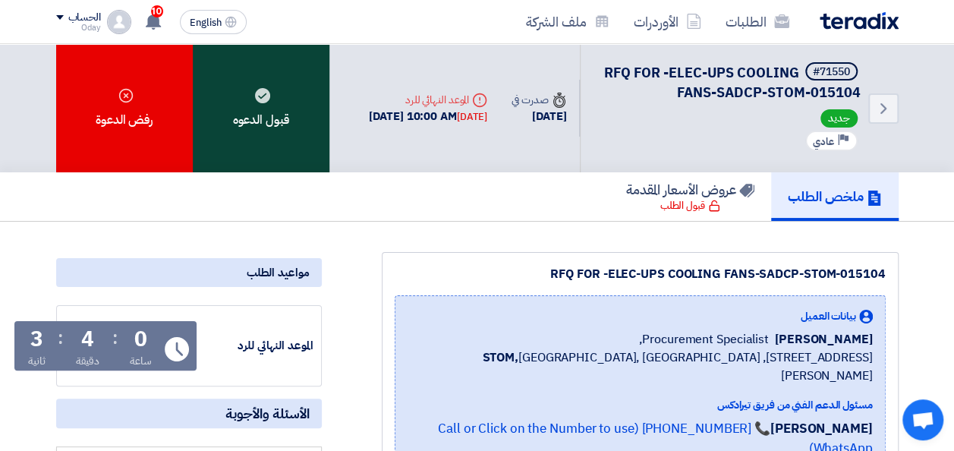
click at [303, 114] on div "قبول الدعوه" at bounding box center [261, 108] width 137 height 128
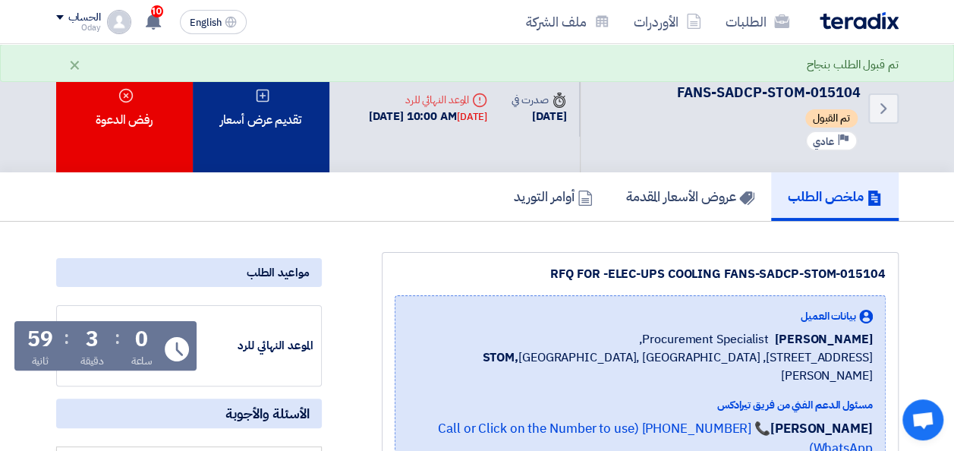
click at [280, 120] on div "تقديم عرض أسعار" at bounding box center [261, 108] width 137 height 128
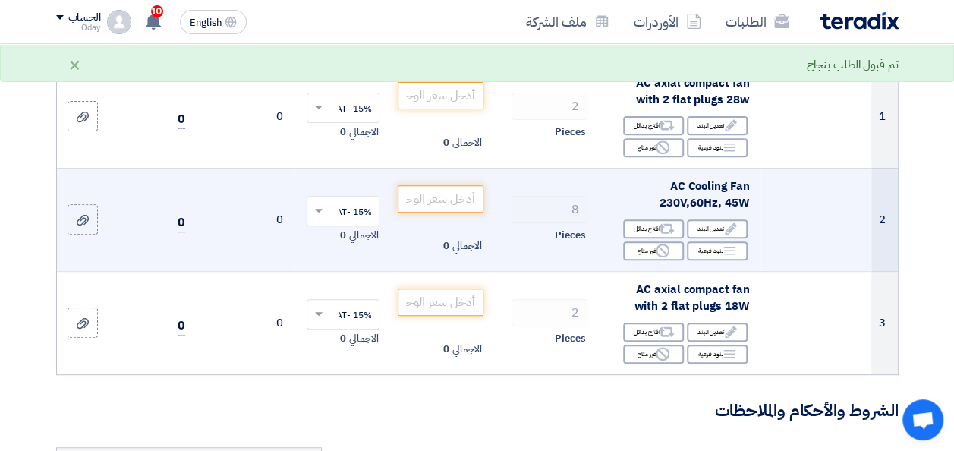
scroll to position [152, 0]
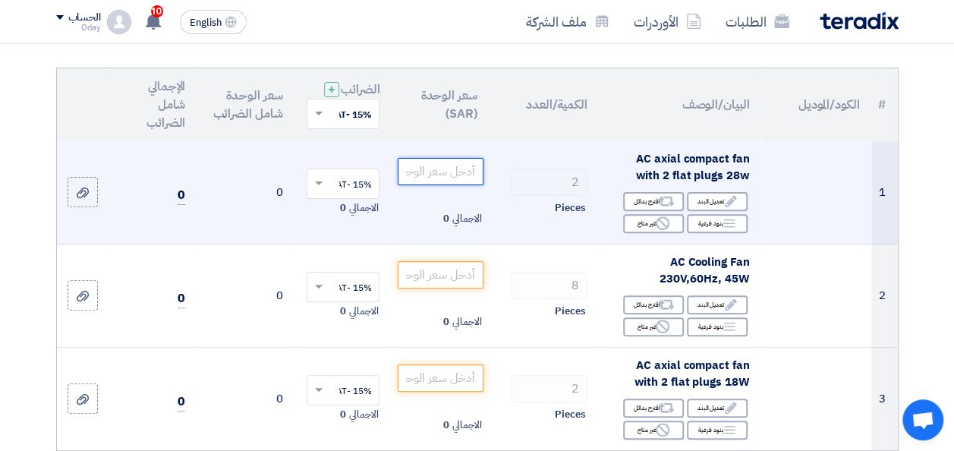
click at [423, 185] on input "number" at bounding box center [440, 171] width 85 height 27
type input "599"
click at [87, 198] on use at bounding box center [83, 192] width 12 height 11
click at [0, 0] on input "file" at bounding box center [0, 0] width 0 height 0
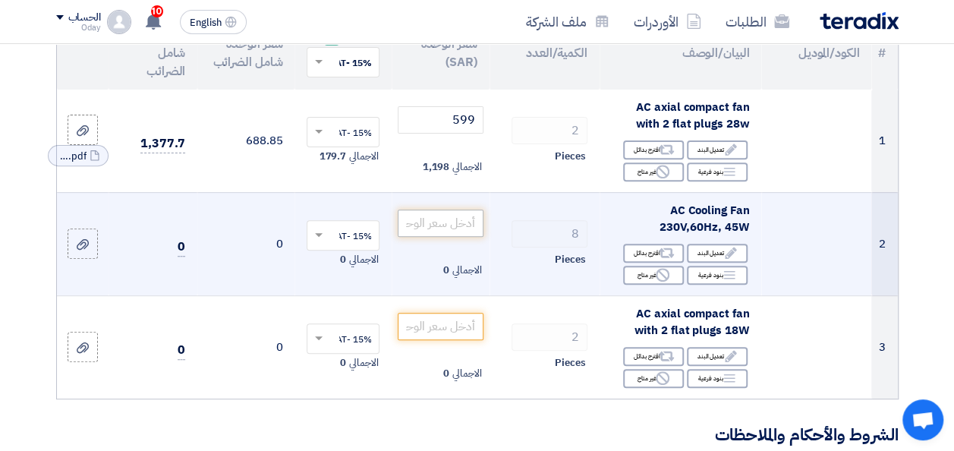
scroll to position [228, 0]
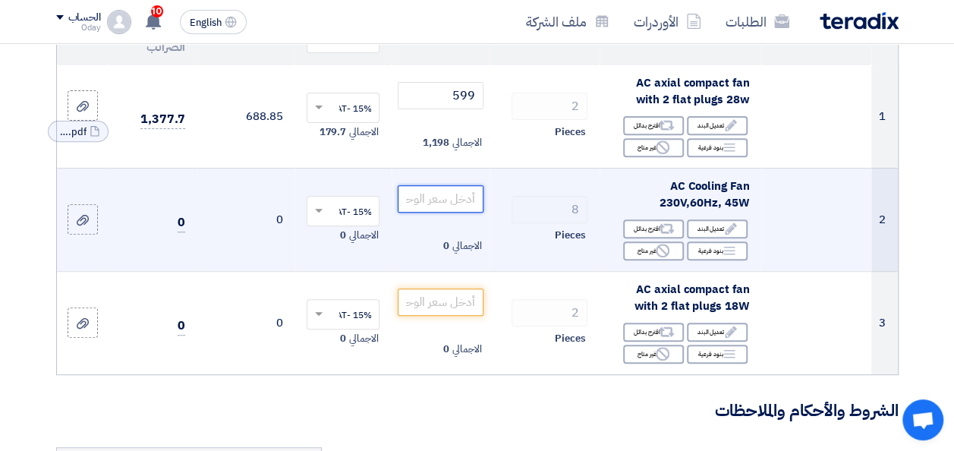
click at [464, 212] on input "number" at bounding box center [440, 198] width 85 height 27
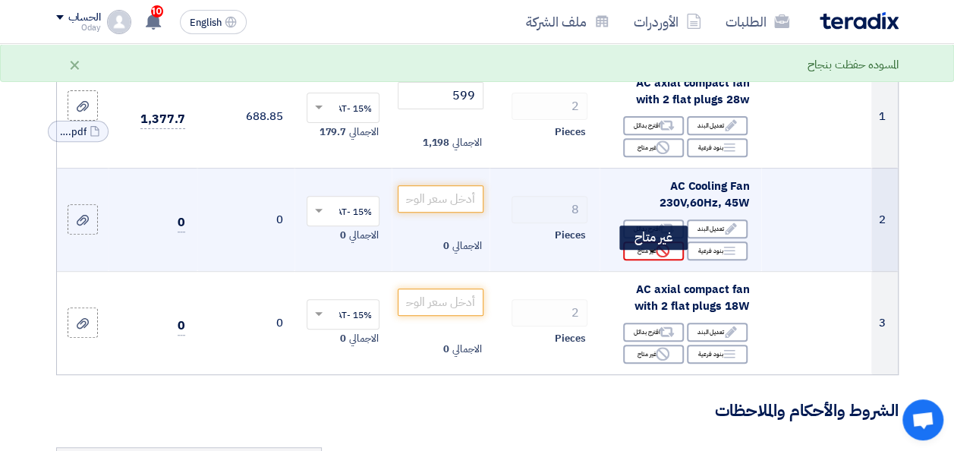
click at [660, 257] on icon "Reject" at bounding box center [663, 251] width 14 height 14
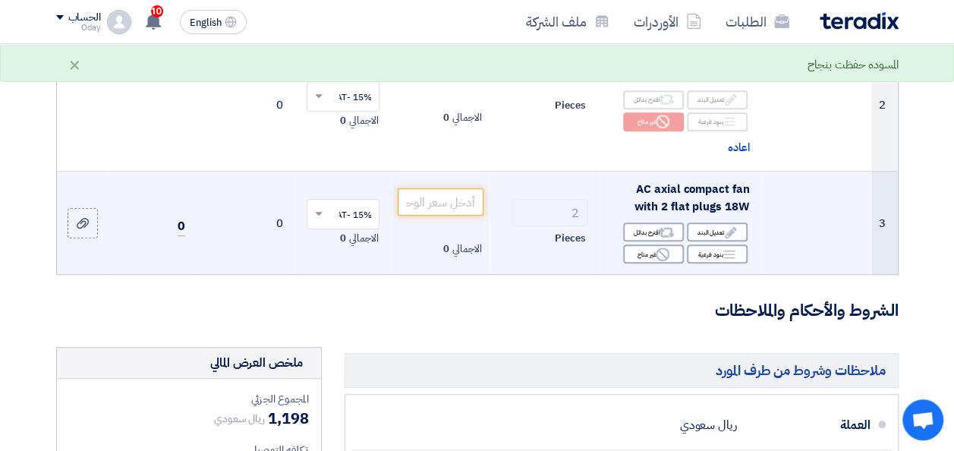
scroll to position [379, 0]
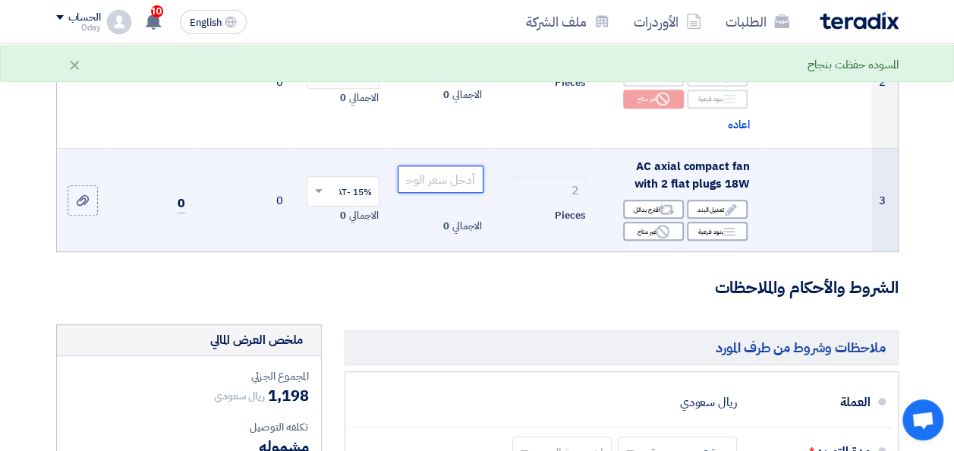
click at [427, 193] on input "number" at bounding box center [440, 178] width 85 height 27
type input "255"
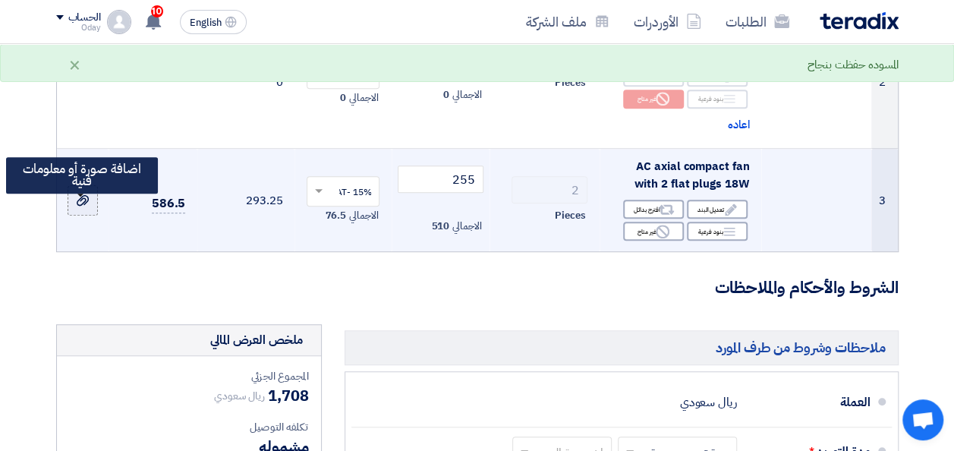
click at [87, 206] on icon at bounding box center [83, 200] width 12 height 12
click at [0, 0] on input "file" at bounding box center [0, 0] width 0 height 0
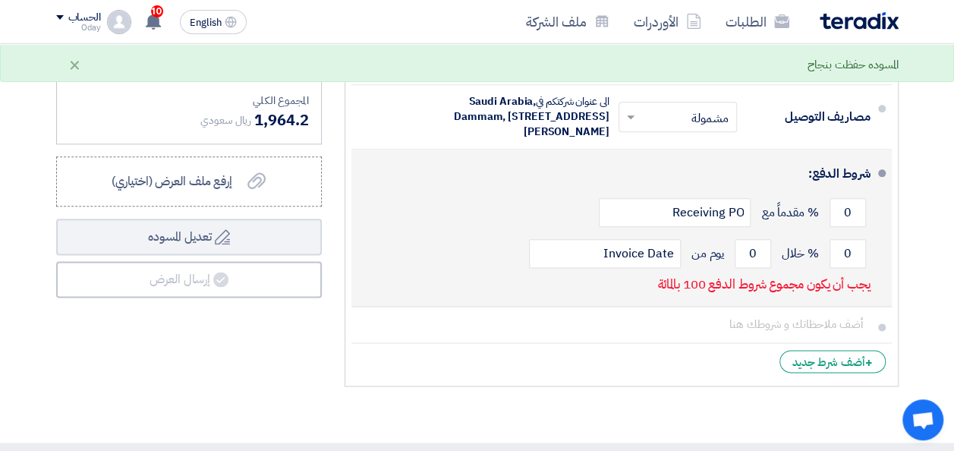
scroll to position [835, 0]
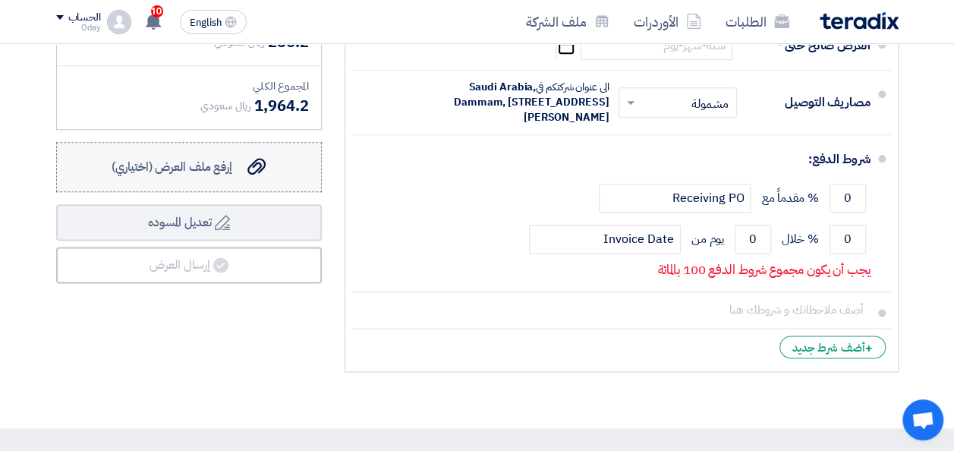
click at [224, 192] on label "إرفع ملف العرض (اختياري) إرفع ملف العرض (اختياري)" at bounding box center [189, 167] width 266 height 50
click at [0, 0] on input "إرفع ملف العرض (اختياري) إرفع ملف العرض (اختياري)" at bounding box center [0, 0] width 0 height 0
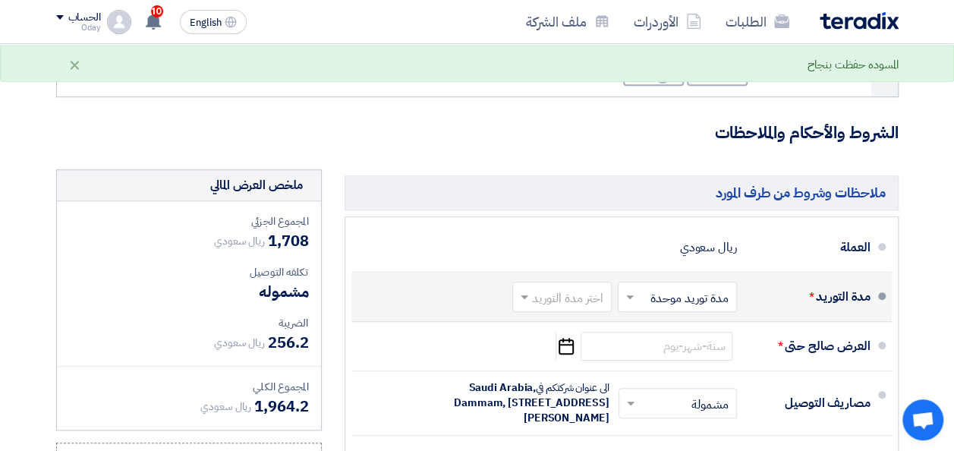
scroll to position [531, 0]
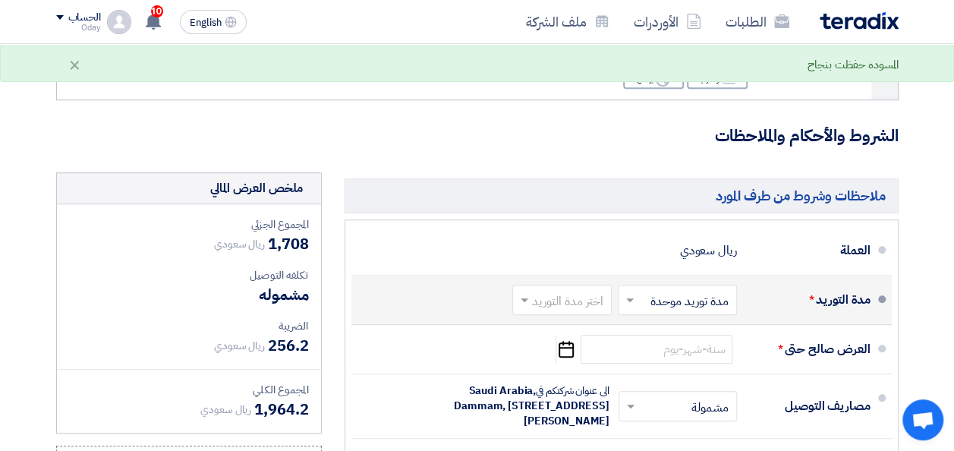
click at [594, 312] on input "text" at bounding box center [559, 301] width 92 height 22
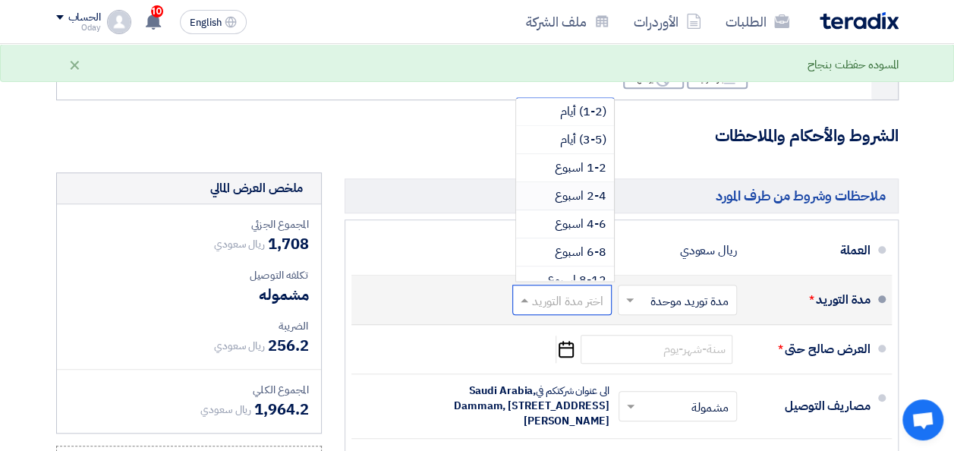
click at [570, 205] on span "2-4 اسبوع" at bounding box center [581, 196] width 52 height 18
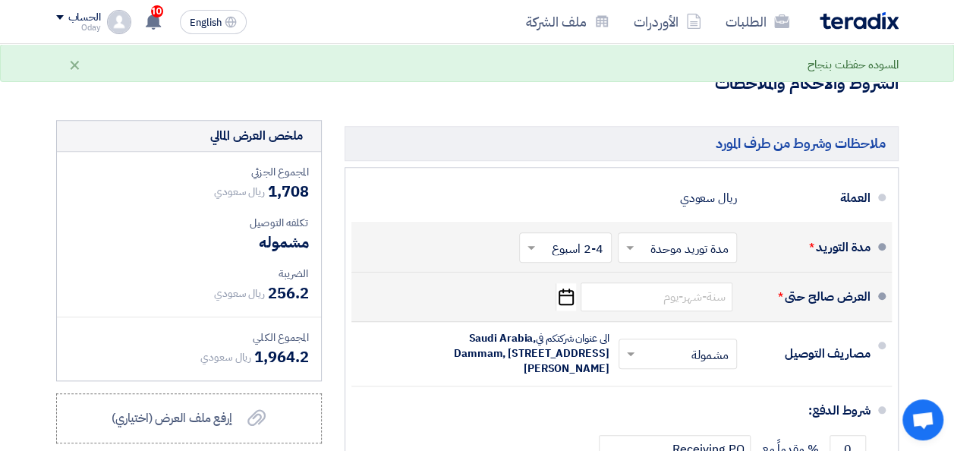
scroll to position [607, 0]
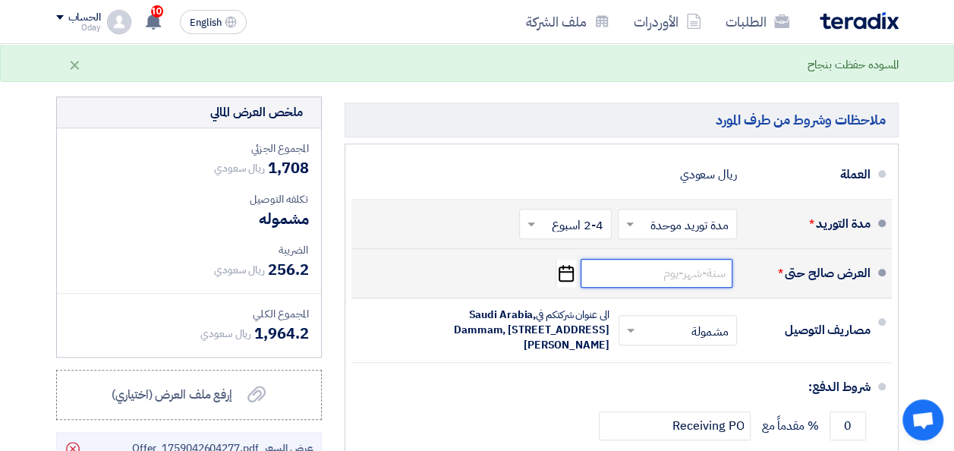
click at [641, 287] on input at bounding box center [657, 273] width 152 height 29
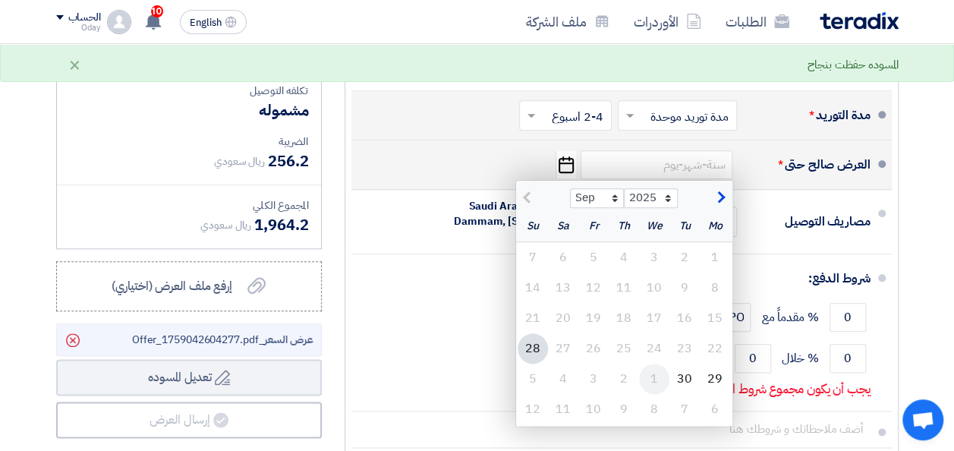
scroll to position [759, 0]
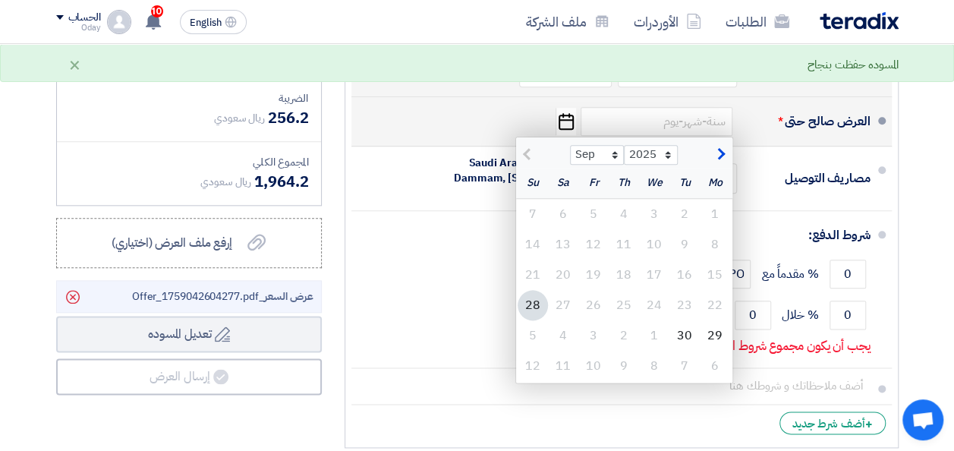
click at [723, 168] on div "Sep Oct Nov [DATE] 2026 2027 2028 2029 2030 2031 2032 2033 2034 2035" at bounding box center [624, 152] width 216 height 30
click at [723, 157] on span "button" at bounding box center [719, 154] width 8 height 17
select select "10"
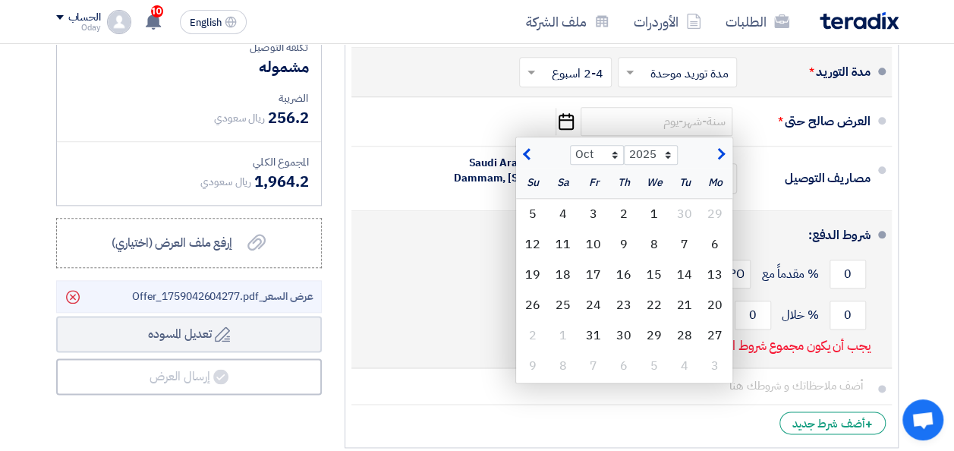
click at [597, 251] on div "10" at bounding box center [593, 244] width 30 height 30
type input "[DATE]"
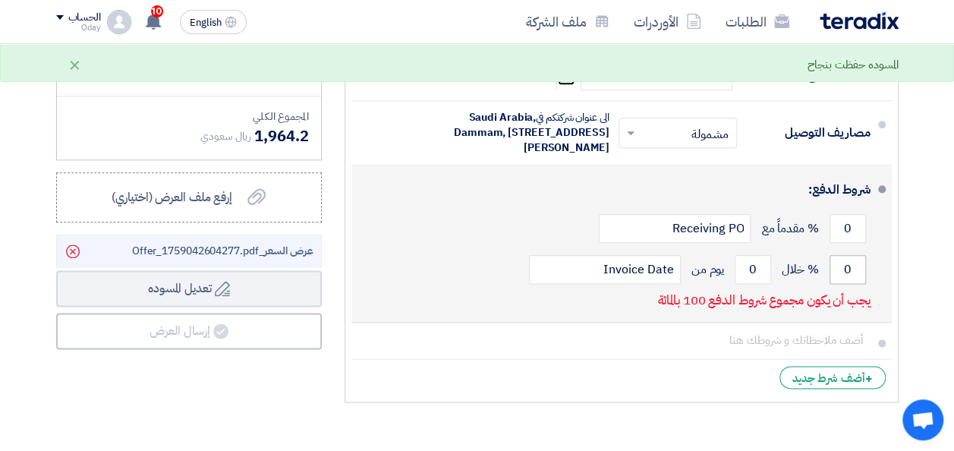
scroll to position [835, 0]
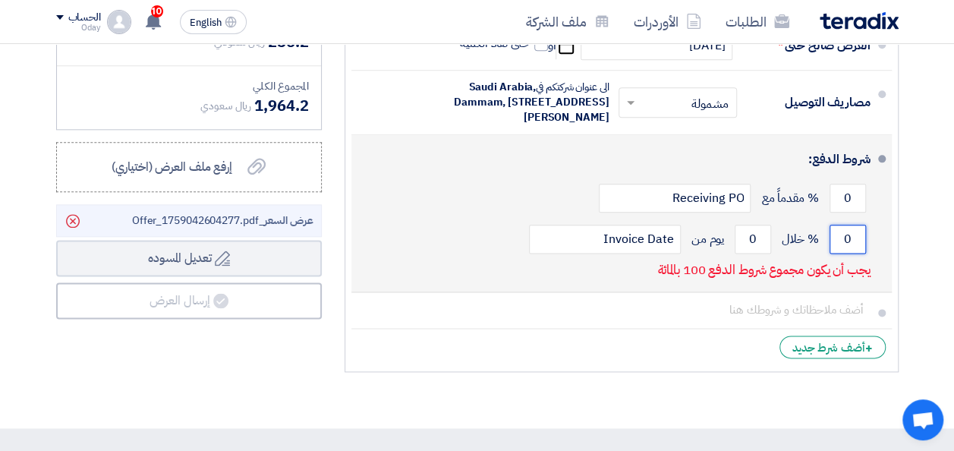
drag, startPoint x: 840, startPoint y: 267, endPoint x: 863, endPoint y: 272, distance: 23.2
click at [863, 253] on input "0" at bounding box center [848, 239] width 36 height 29
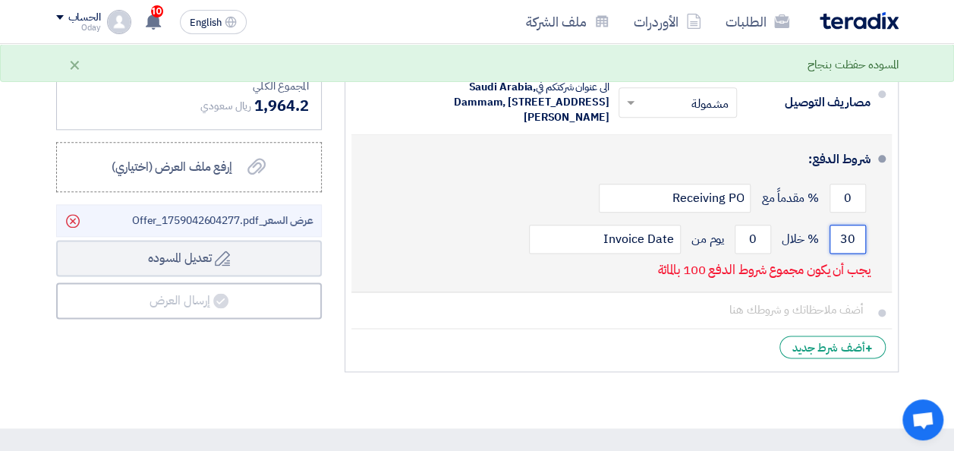
type input "3"
type input "100"
drag, startPoint x: 748, startPoint y: 263, endPoint x: 767, endPoint y: 269, distance: 19.7
click at [767, 253] on input "0" at bounding box center [753, 239] width 36 height 29
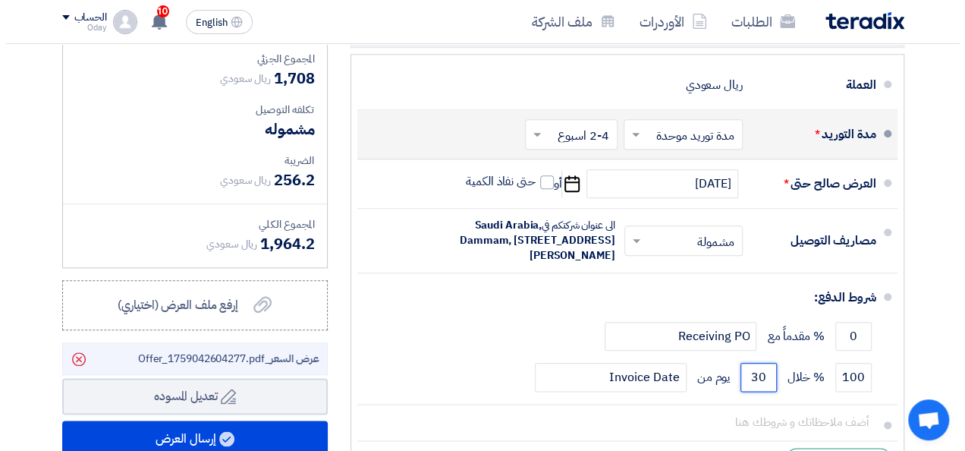
scroll to position [759, 0]
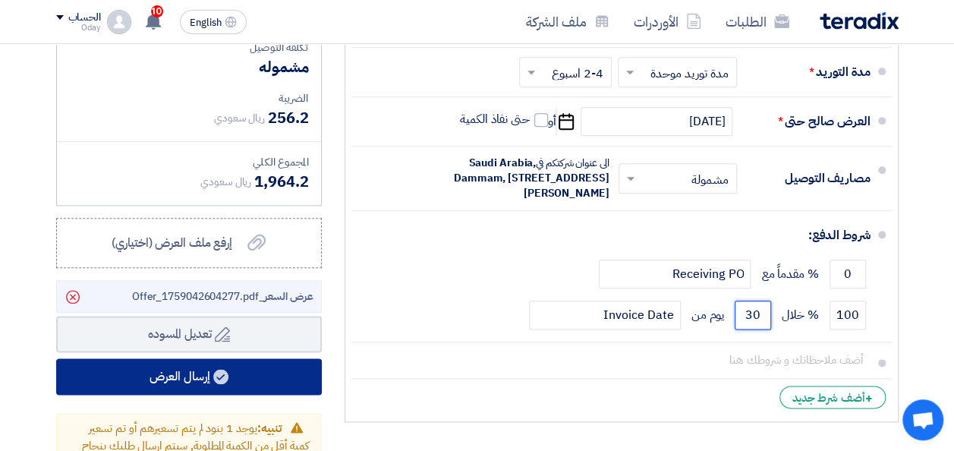
type input "30"
click at [222, 378] on use at bounding box center [220, 376] width 15 height 15
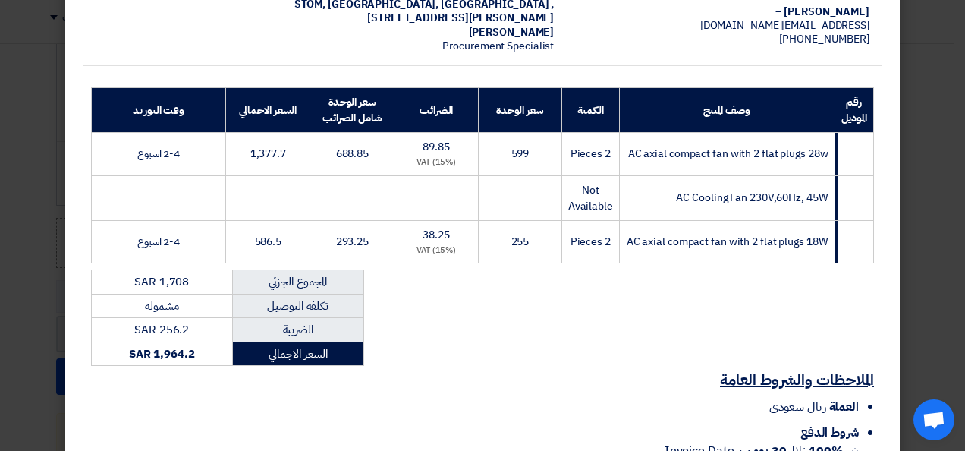
scroll to position [357, 0]
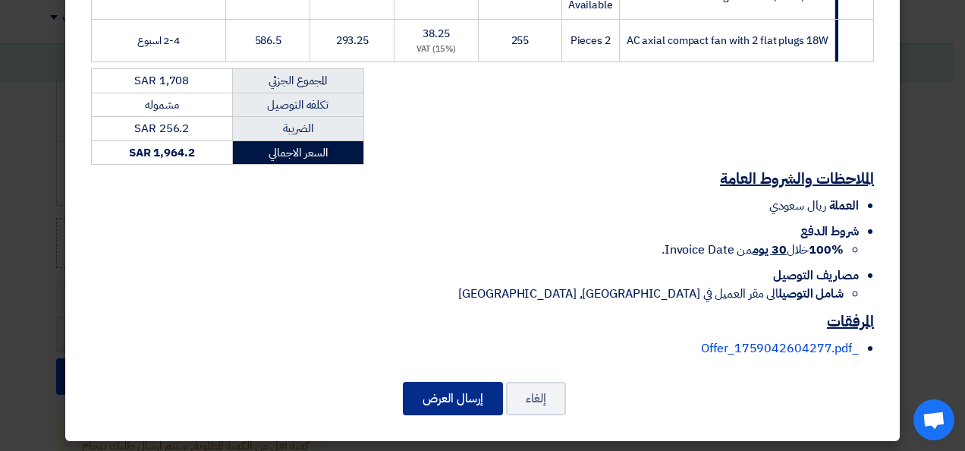
click at [468, 395] on button "إرسال العرض" at bounding box center [453, 398] width 100 height 33
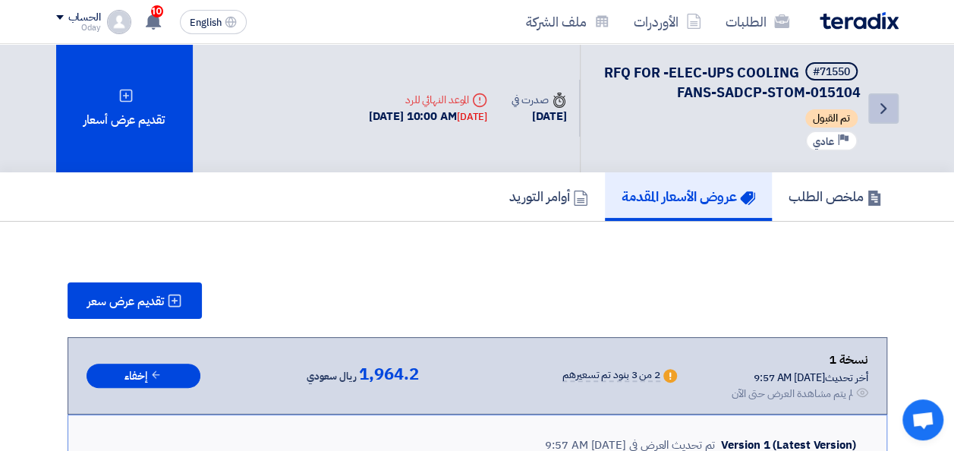
click at [886, 103] on icon "Back" at bounding box center [883, 108] width 18 height 18
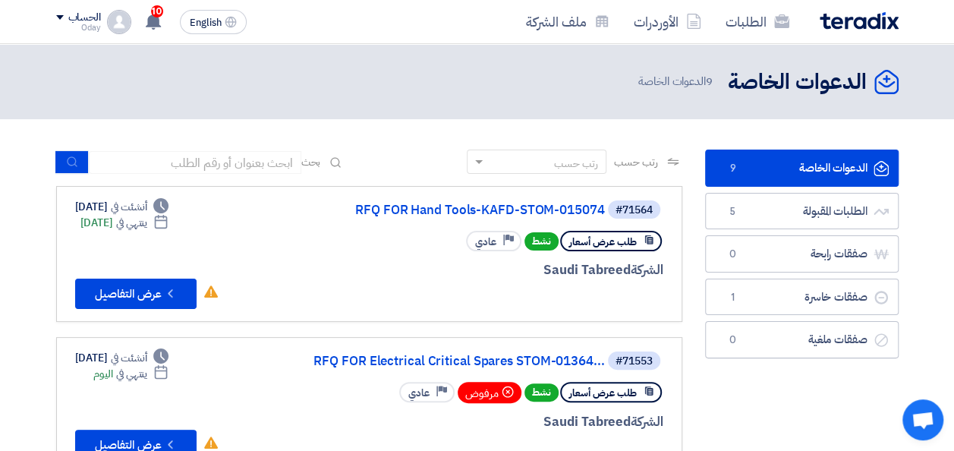
click at [536, 168] on div "رتب حسب" at bounding box center [545, 162] width 119 height 19
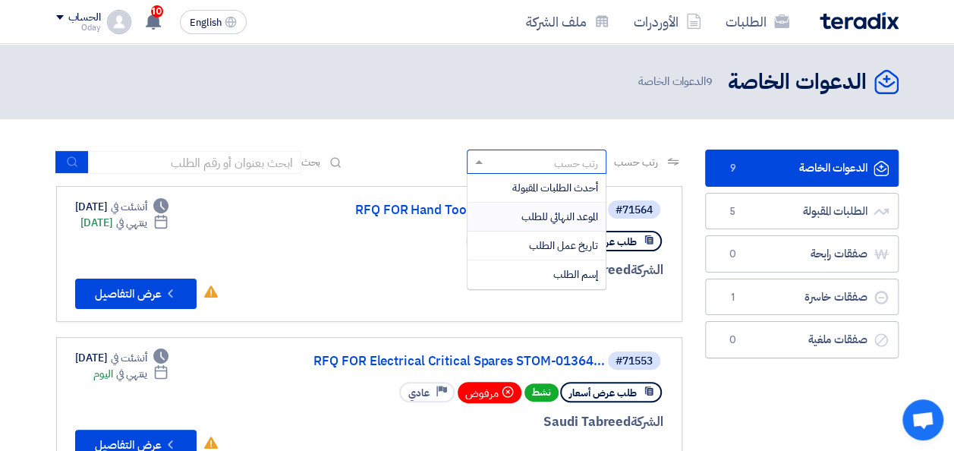
click at [539, 213] on span "الموعد النهائي للطلب" at bounding box center [559, 217] width 77 height 16
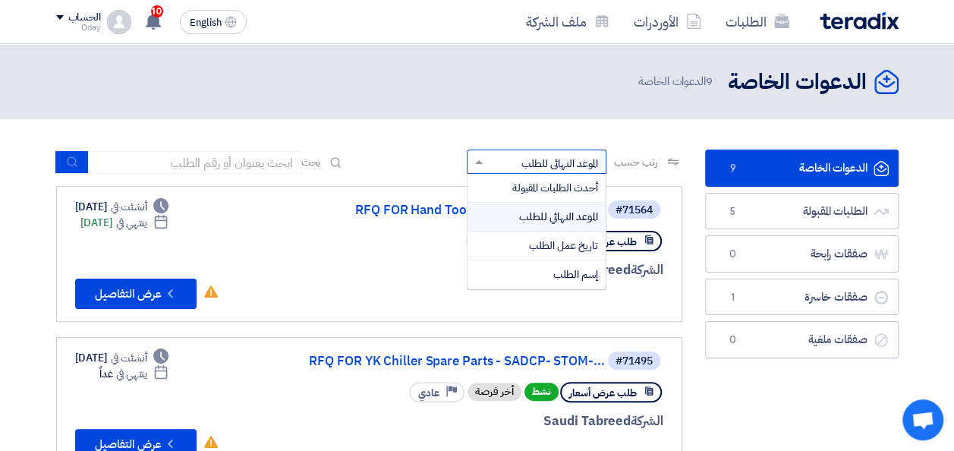
click at [551, 159] on span "الموعد النهائي للطلب" at bounding box center [559, 164] width 77 height 16
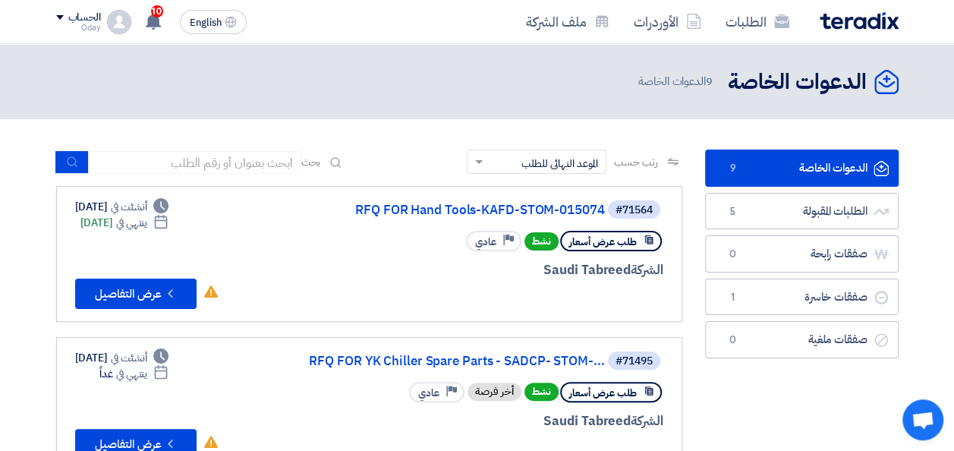
click at [677, 159] on icon at bounding box center [673, 162] width 12 height 12
click at [669, 162] on use at bounding box center [672, 162] width 11 height 8
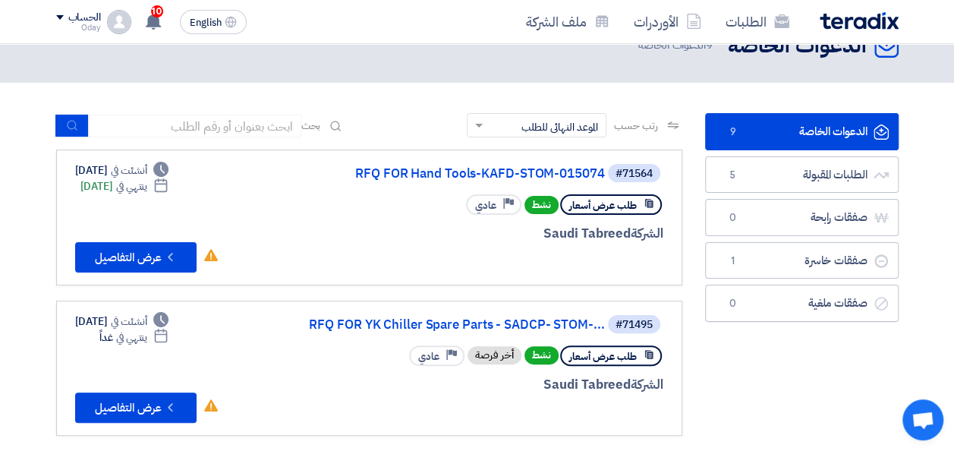
scroll to position [35, 0]
